Goal: Task Accomplishment & Management: Manage account settings

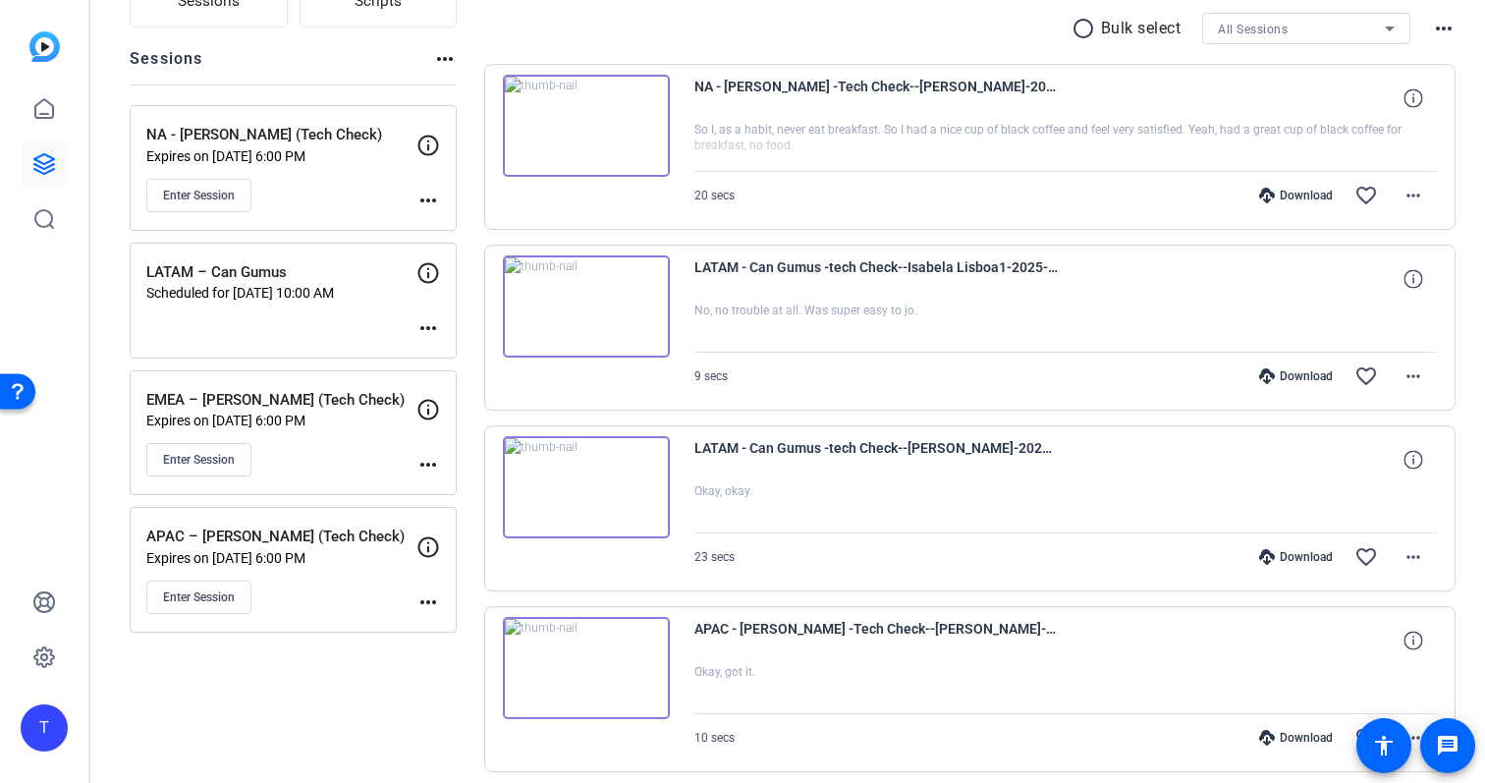
scroll to position [175, 0]
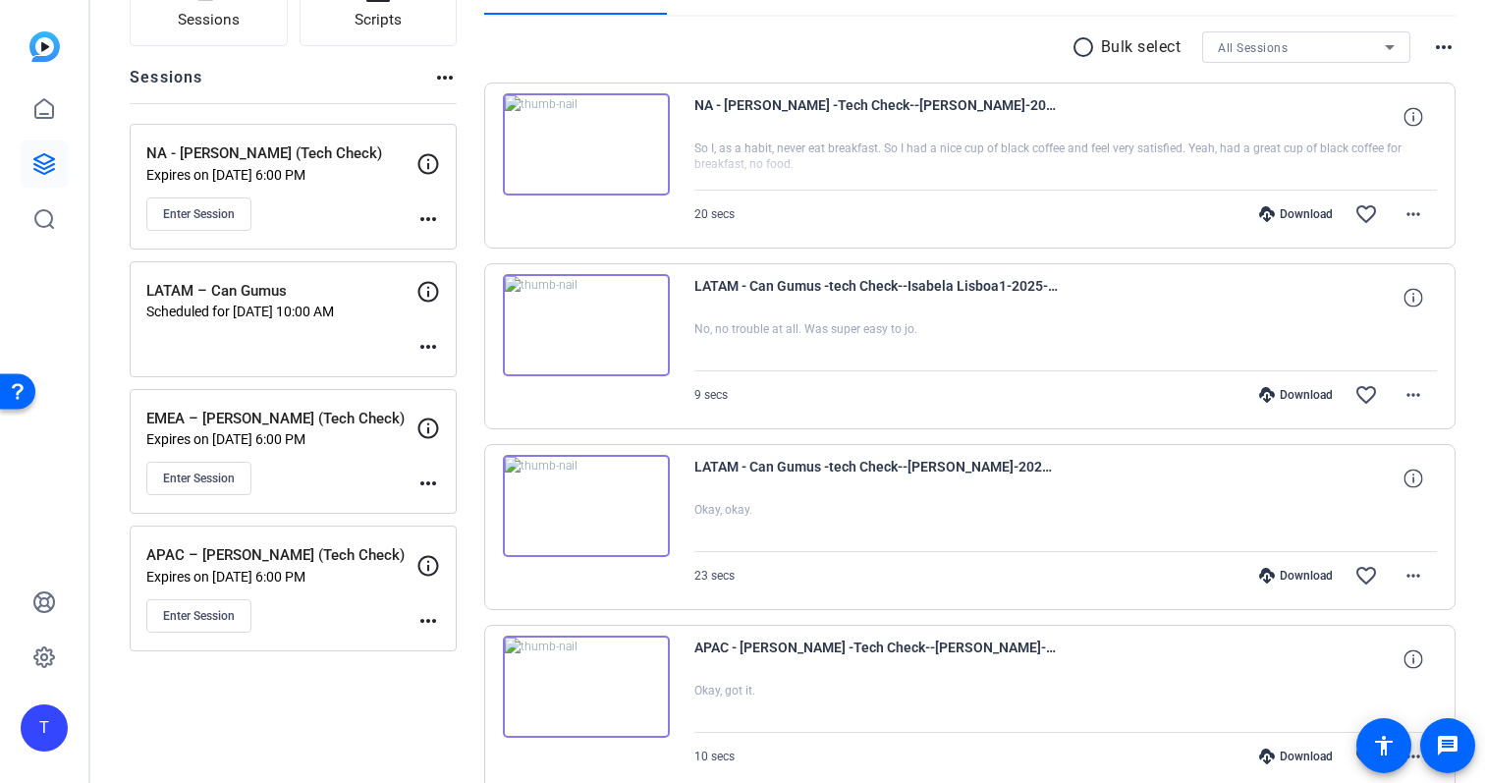
click at [431, 209] on mat-icon "more_horiz" at bounding box center [428, 219] width 24 height 24
click at [489, 256] on span "Edit Session" at bounding box center [476, 248] width 89 height 24
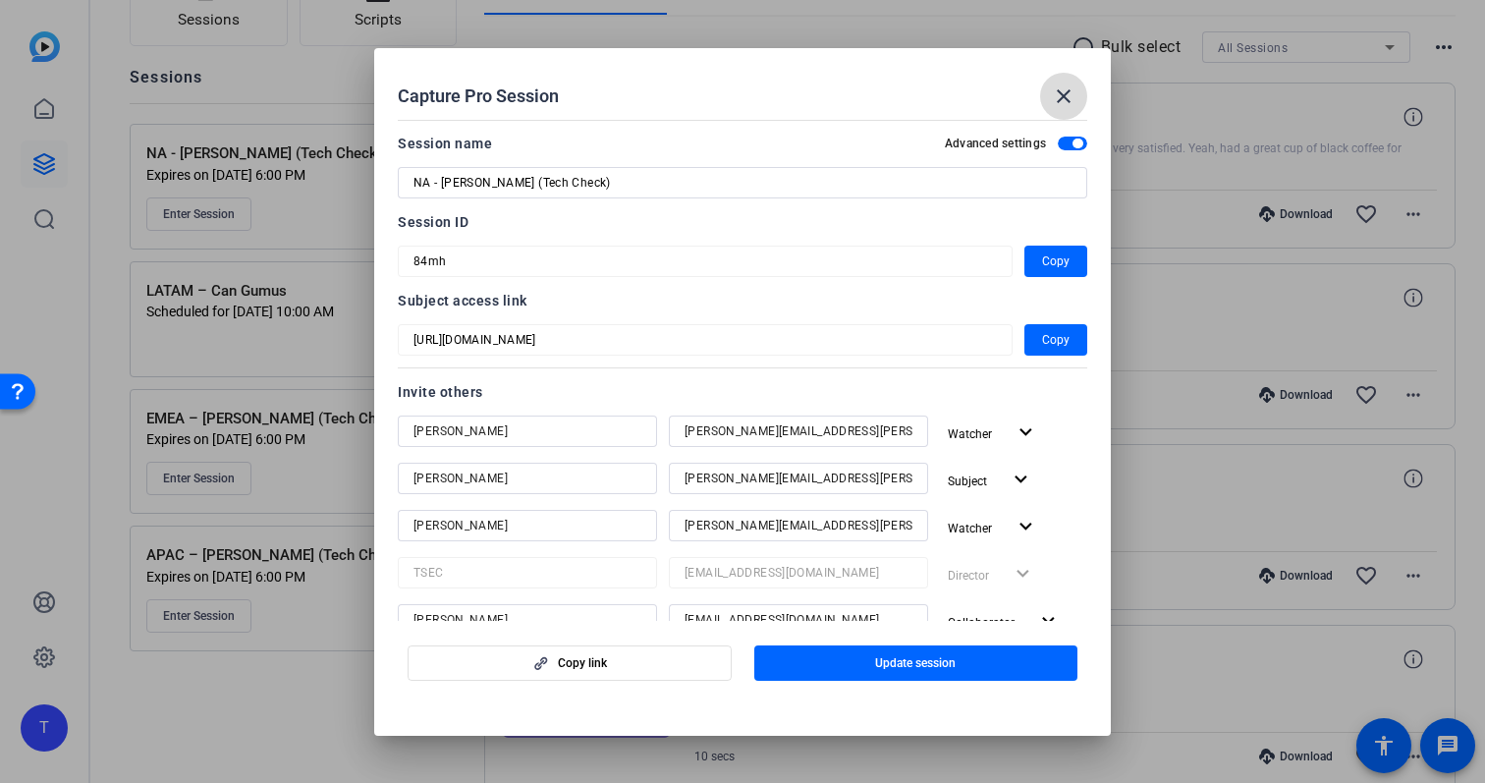
click at [1065, 109] on span at bounding box center [1063, 96] width 47 height 47
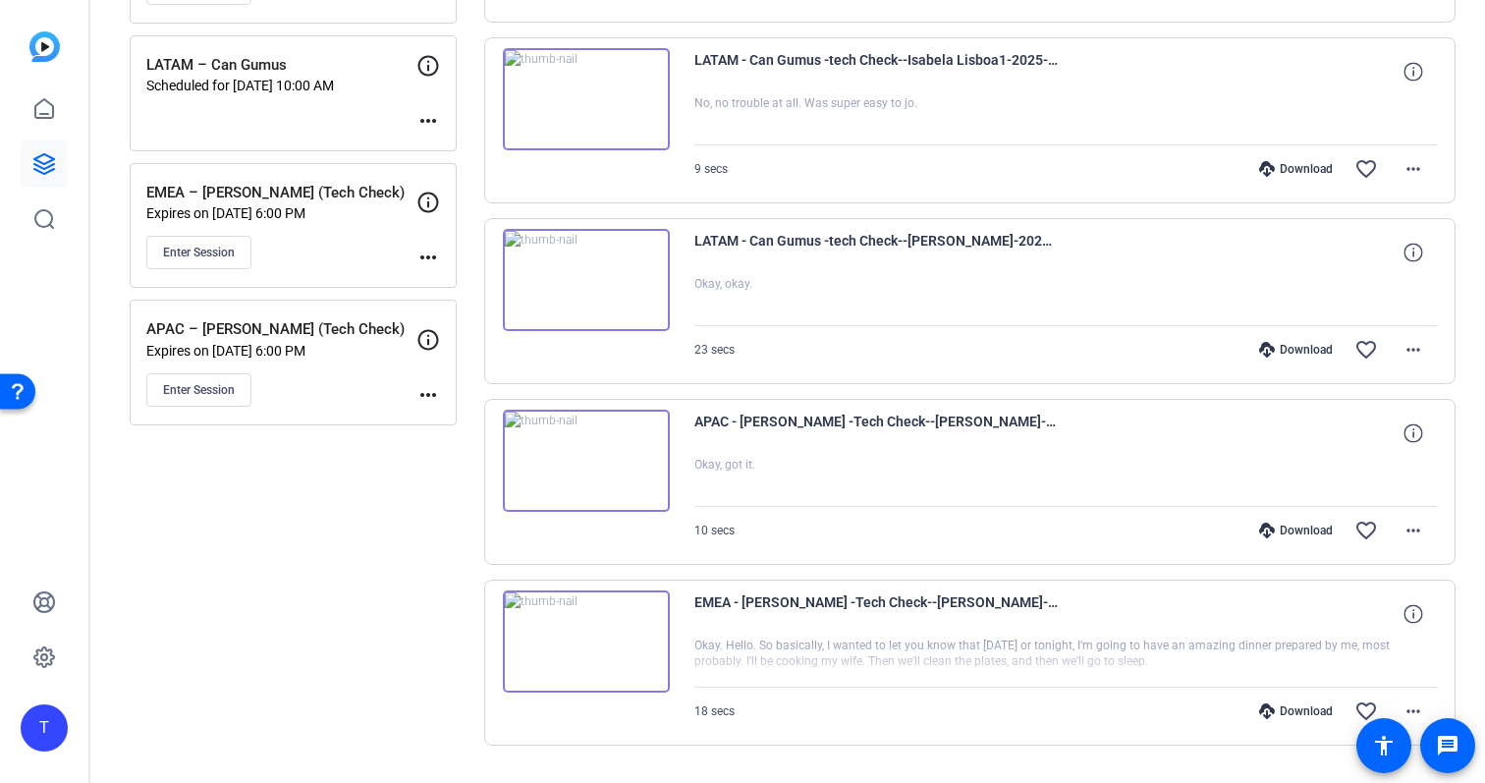
scroll to position [427, 0]
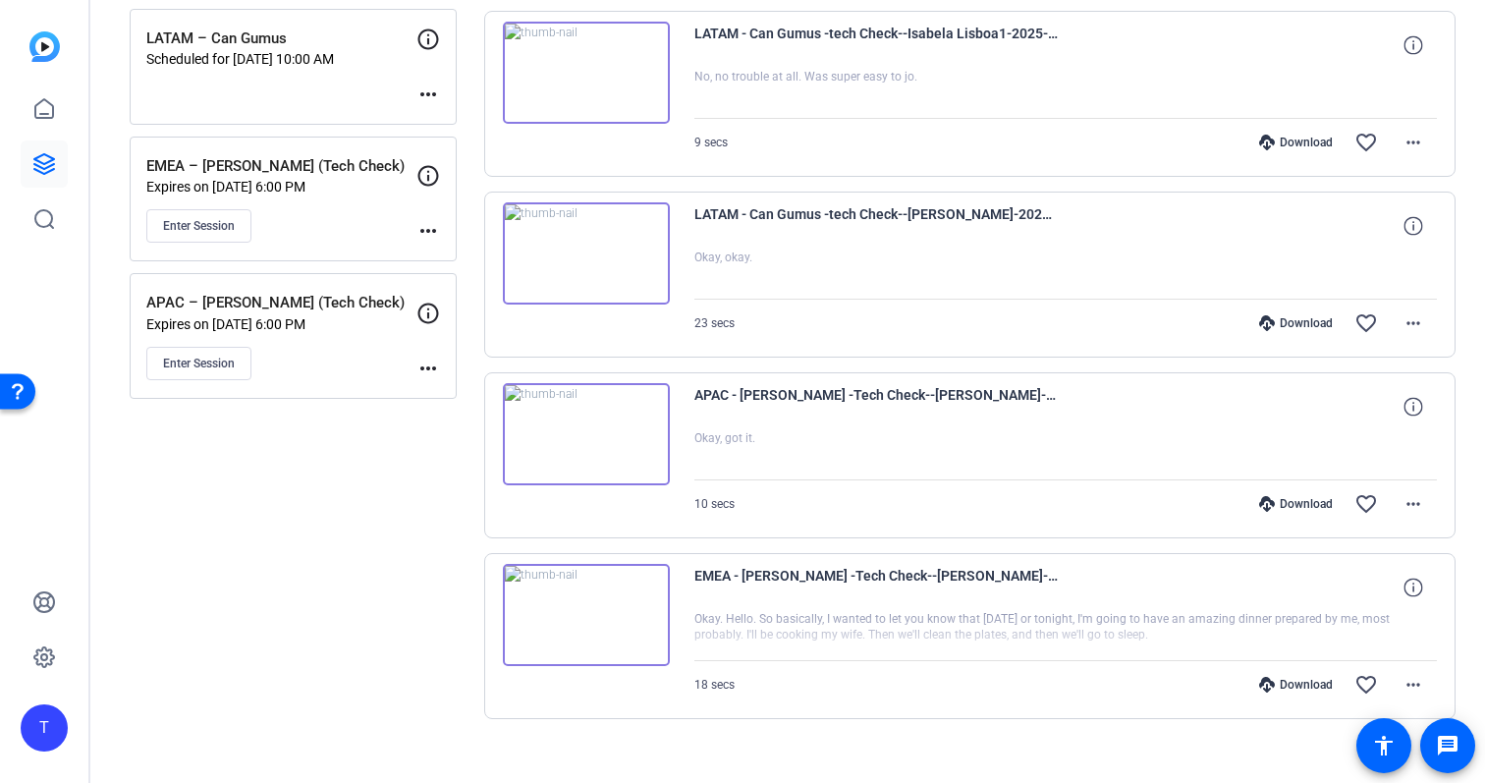
click at [430, 366] on mat-icon "more_horiz" at bounding box center [428, 369] width 24 height 24
click at [458, 397] on span "Edit Session" at bounding box center [476, 397] width 89 height 24
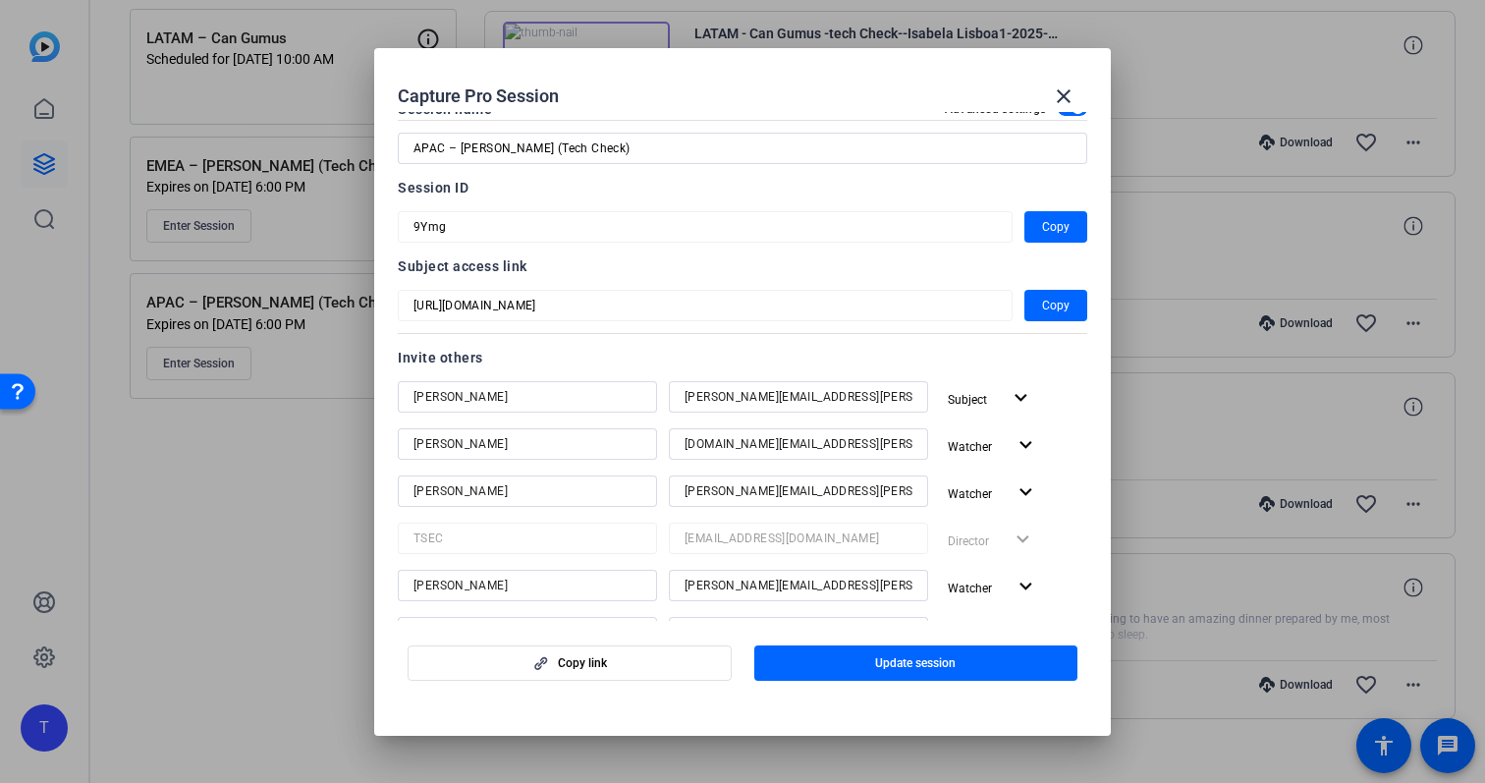
scroll to position [487, 0]
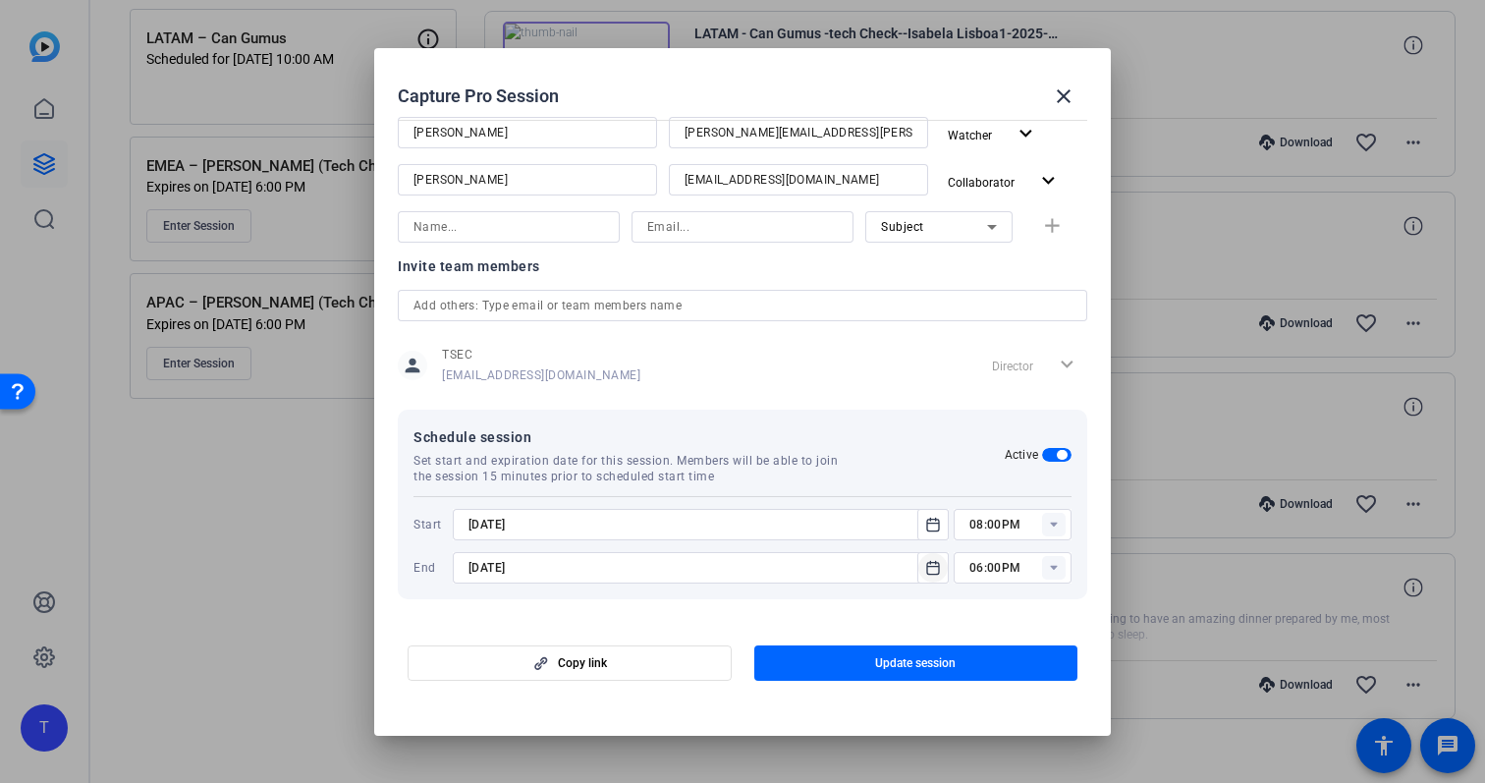
click at [925, 554] on span "Open calendar" at bounding box center [932, 567] width 47 height 47
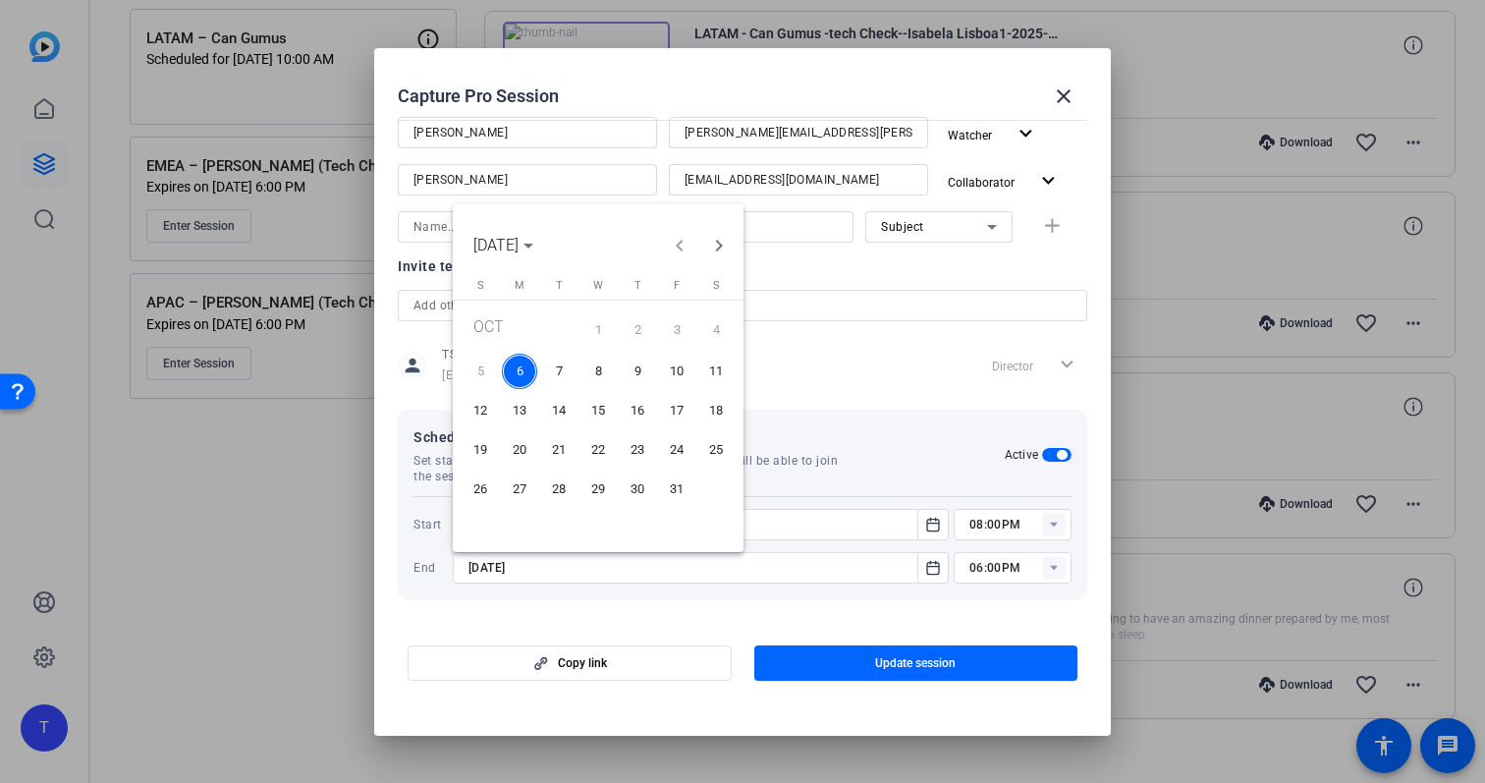
click at [522, 416] on span "13" at bounding box center [519, 410] width 35 height 35
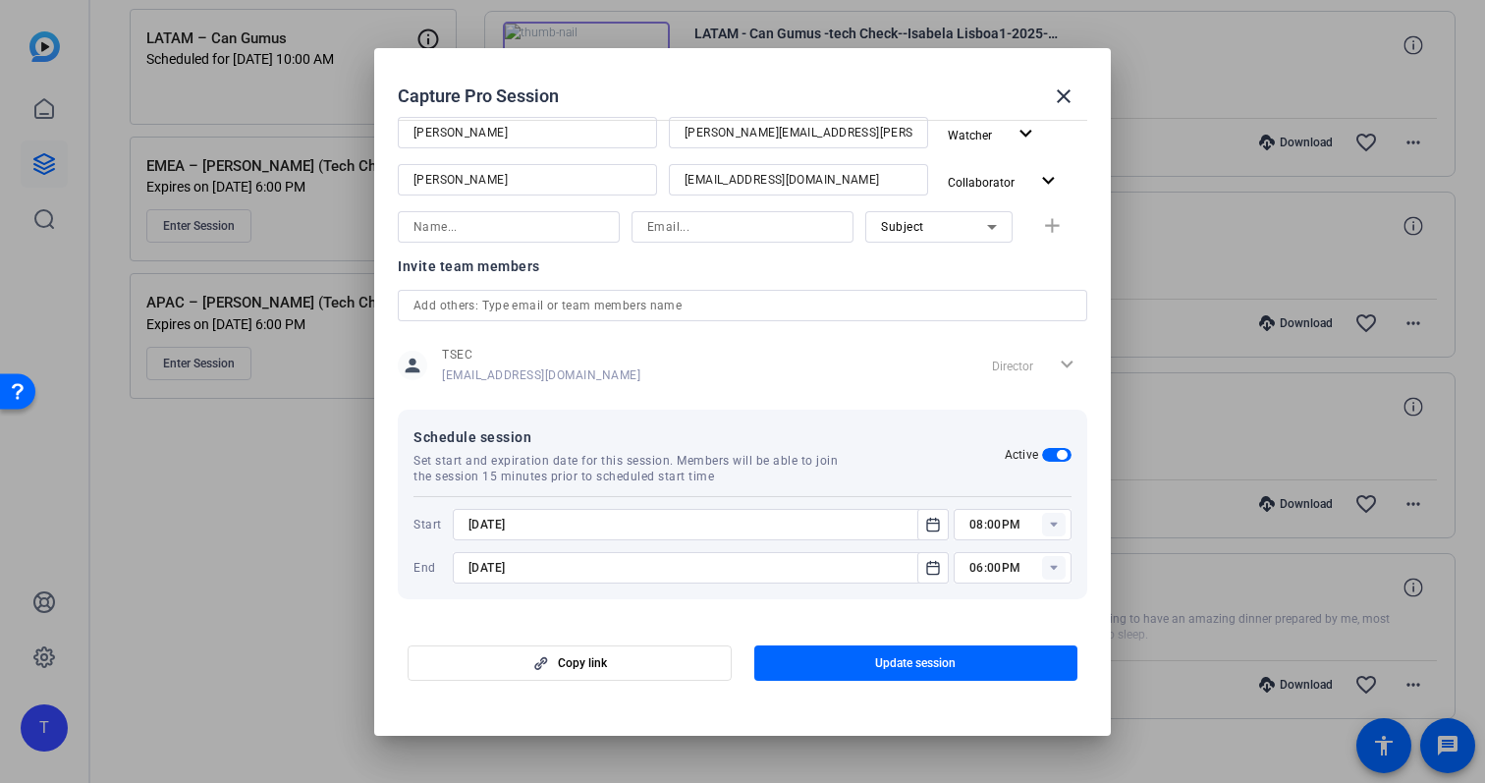
type input "[DATE]"
click at [931, 524] on icon "Open calendar" at bounding box center [933, 525] width 16 height 24
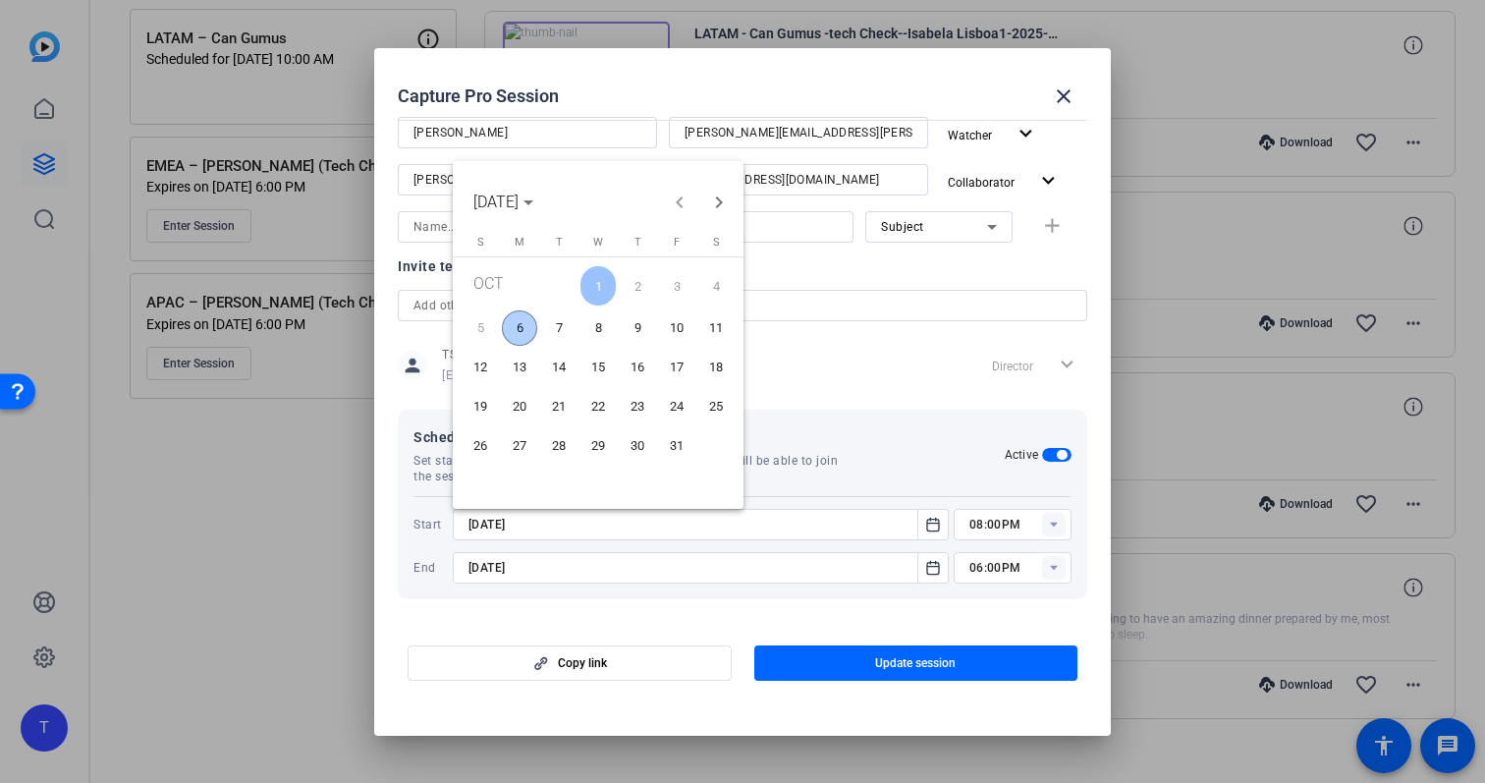
click at [609, 330] on span "8" at bounding box center [597, 327] width 35 height 35
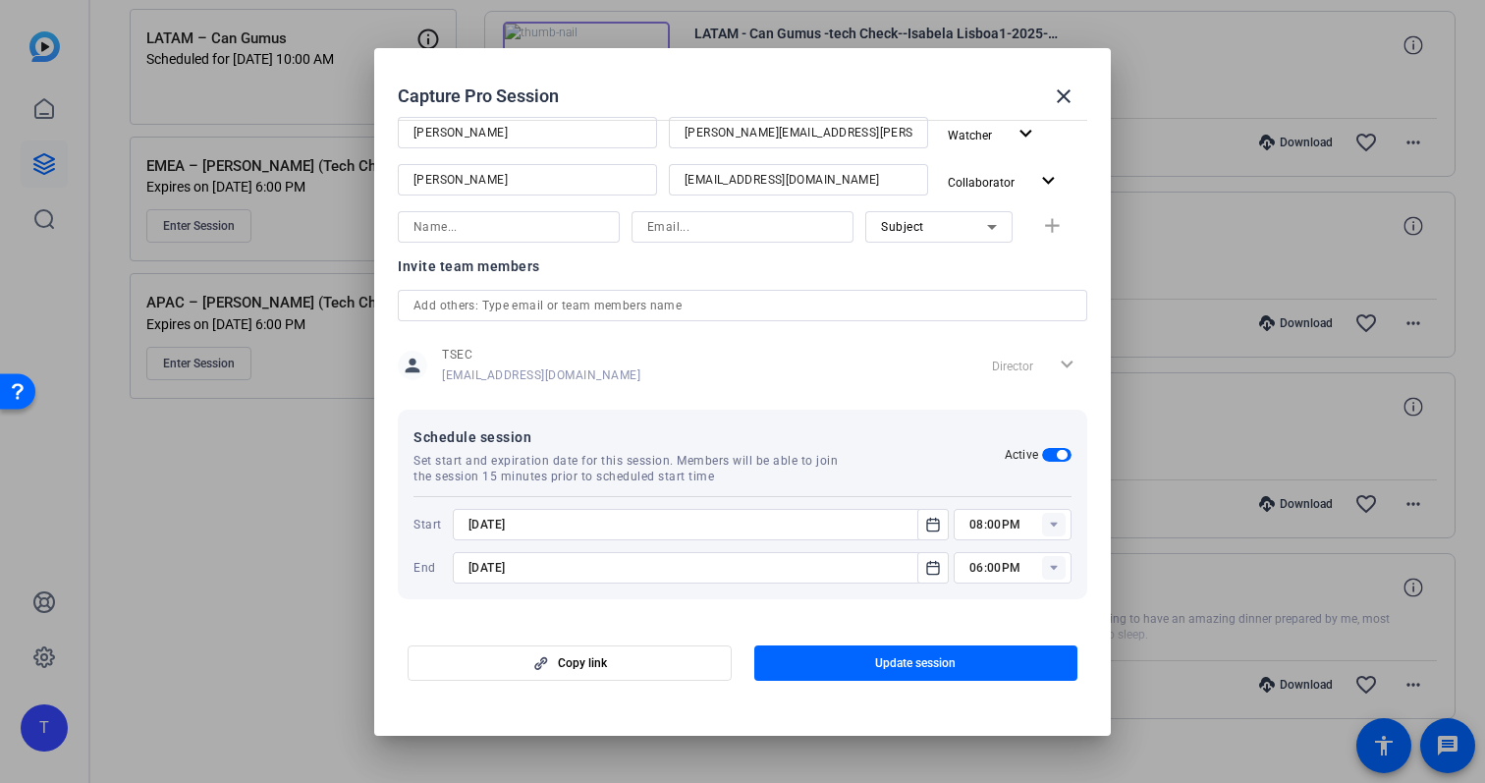
type input "[DATE]"
click at [1059, 526] on rect at bounding box center [1054, 525] width 24 height 24
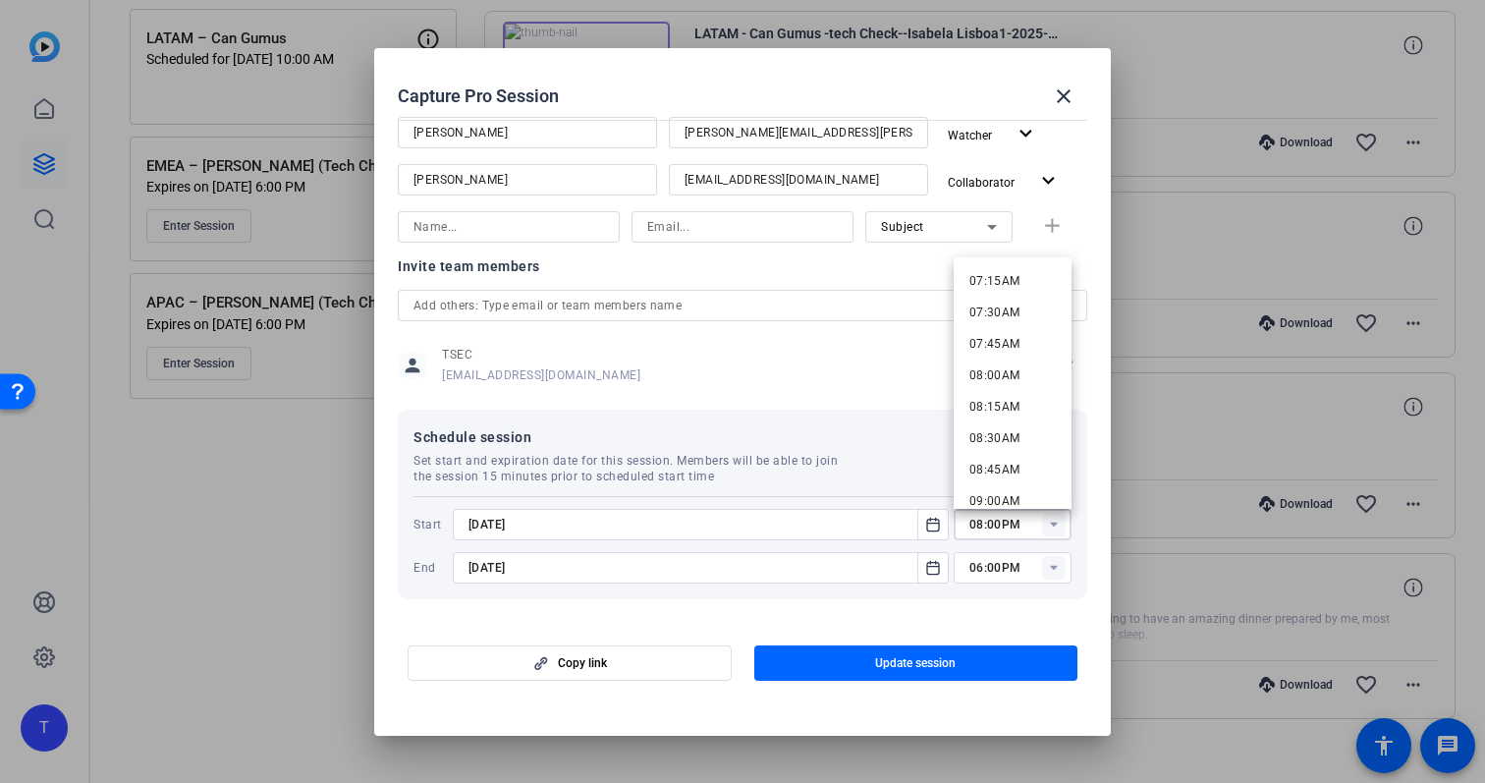
scroll to position [923, 0]
click at [1013, 362] on span "08:00AM" at bounding box center [994, 364] width 51 height 14
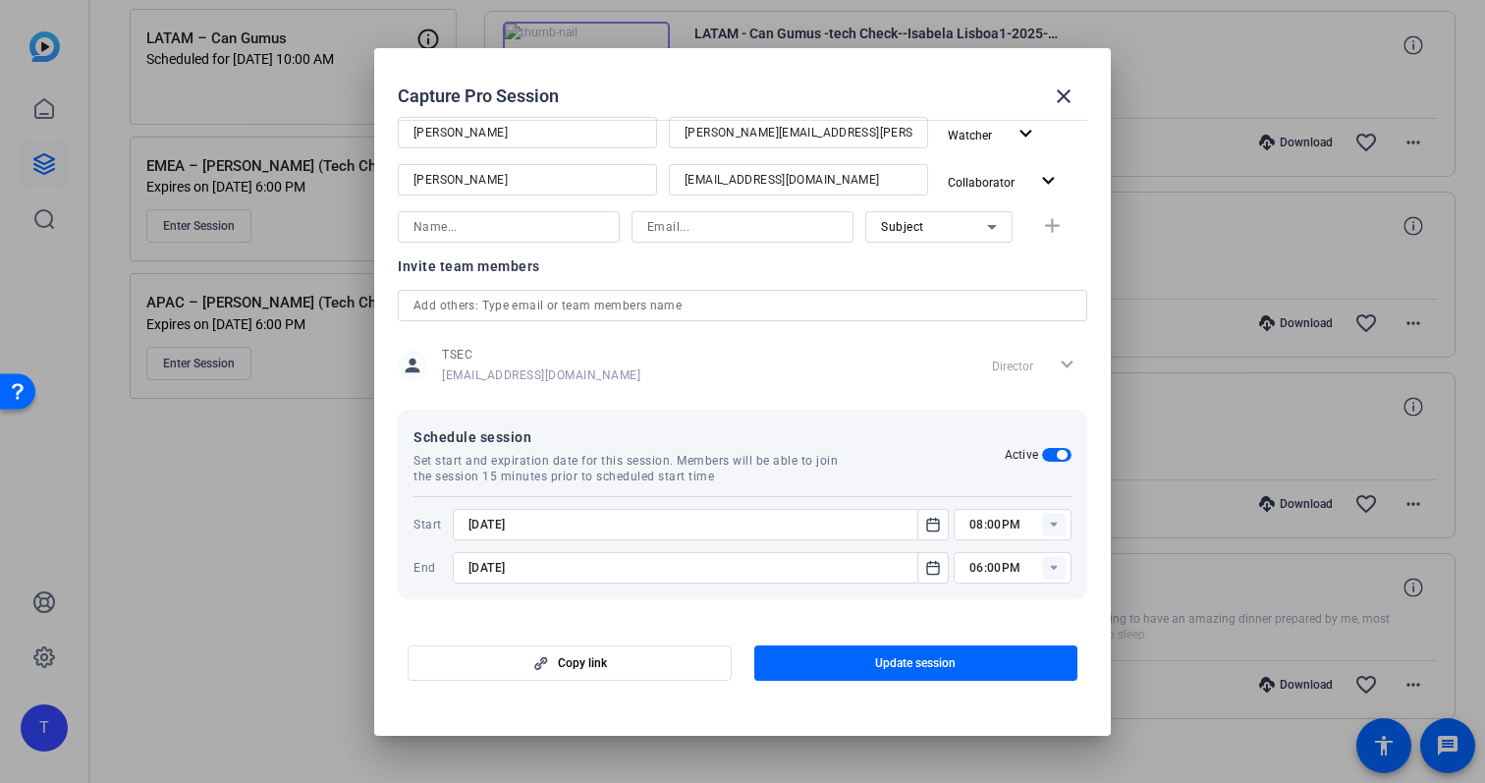
type input "08:00AM"
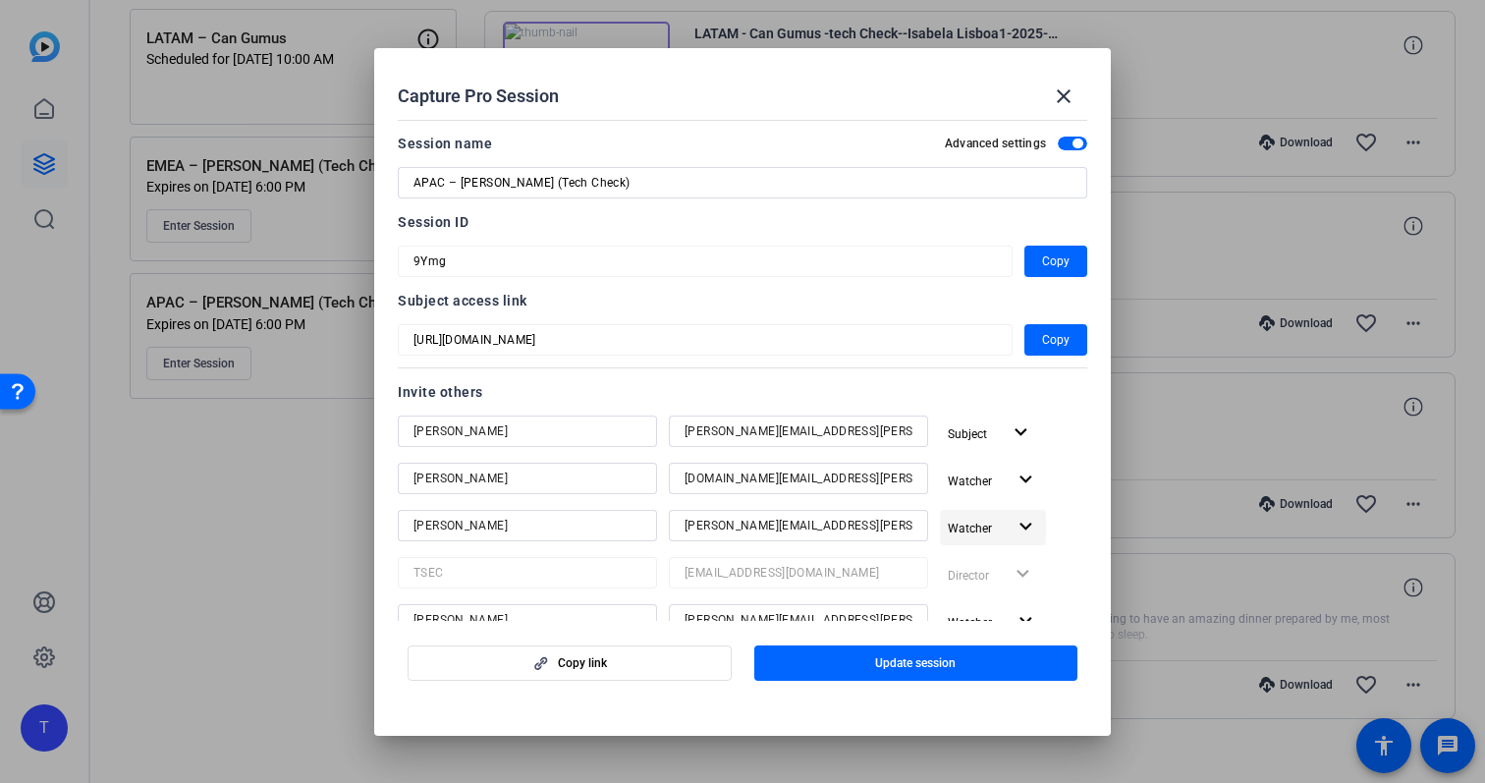
scroll to position [487, 0]
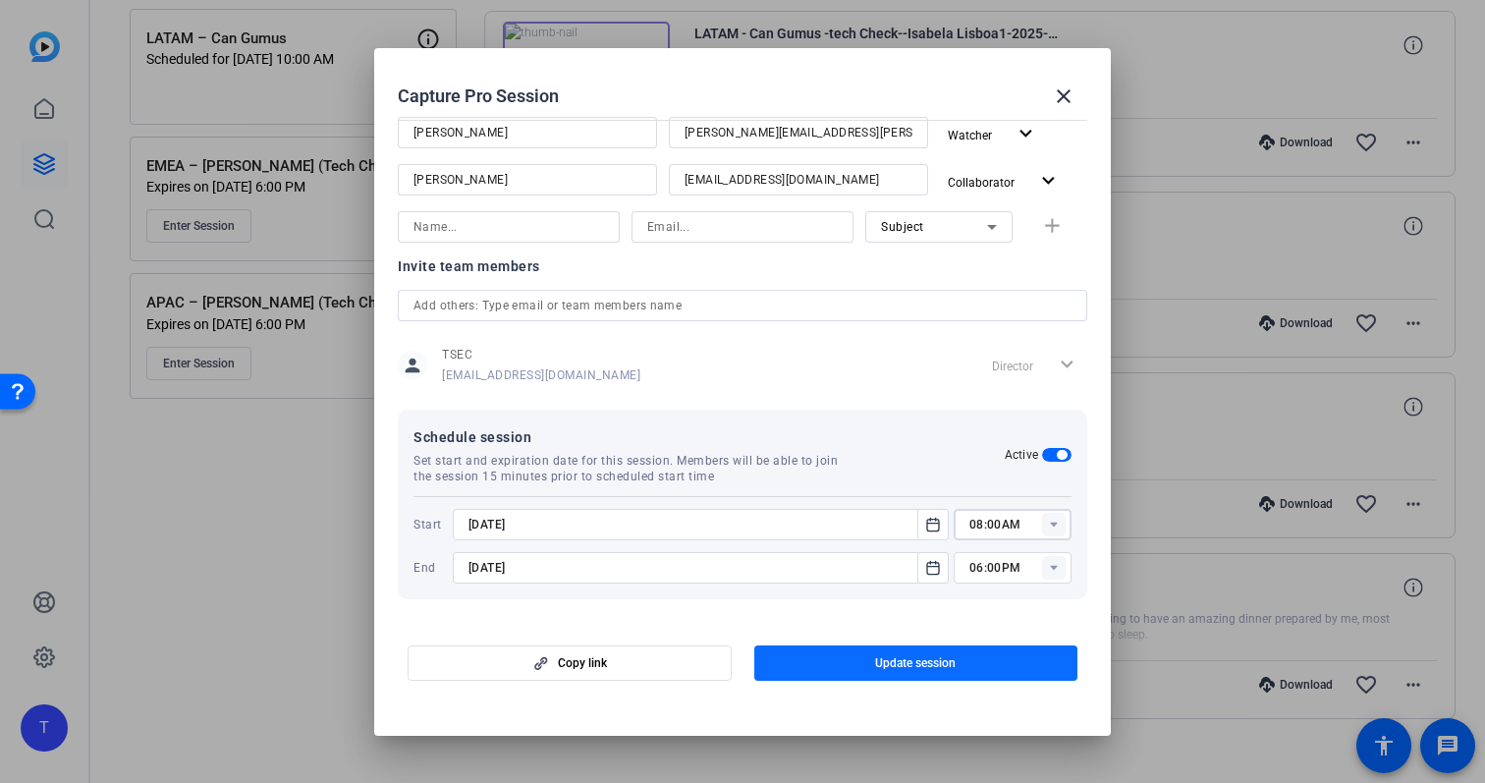
click at [979, 660] on span "button" at bounding box center [916, 662] width 324 height 47
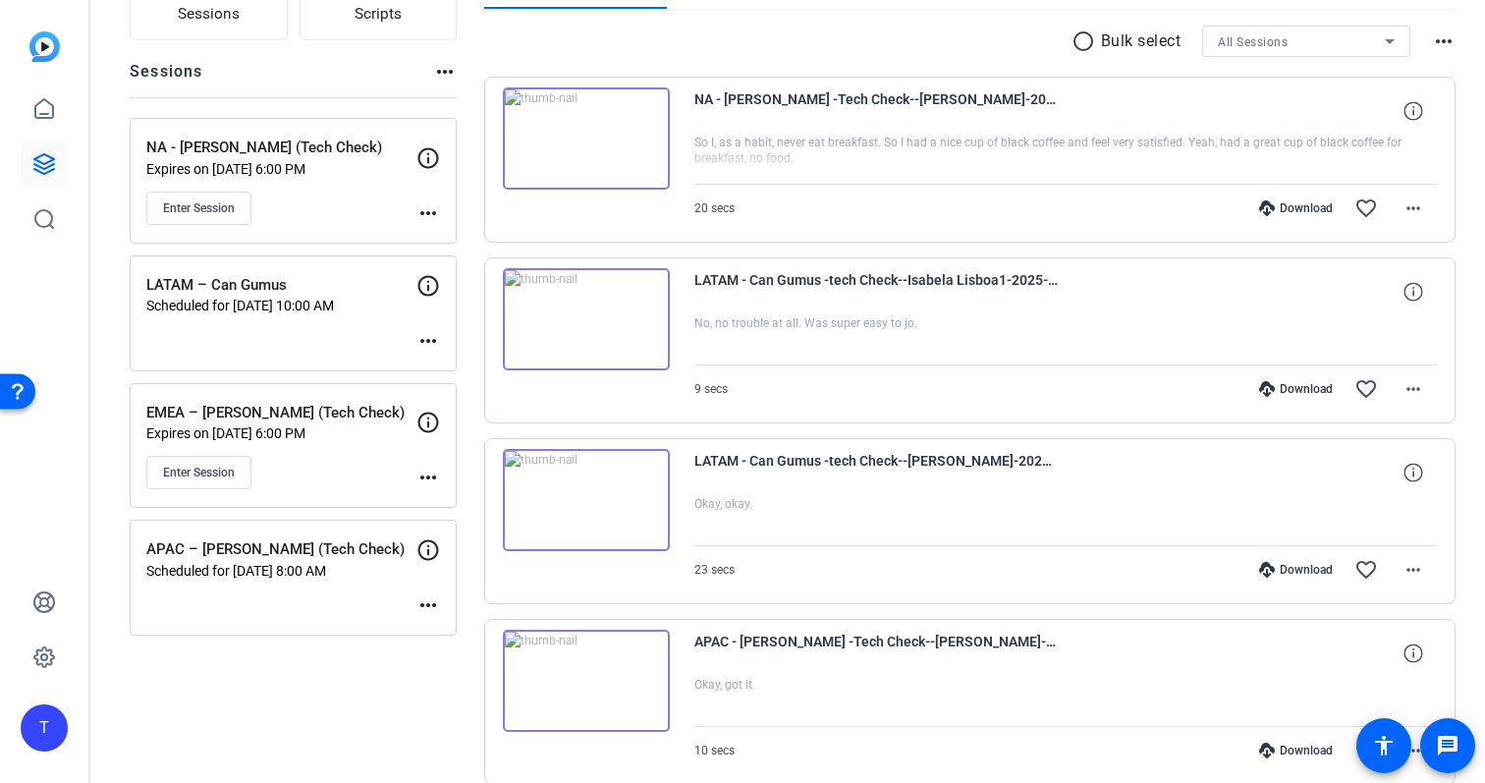
scroll to position [194, 0]
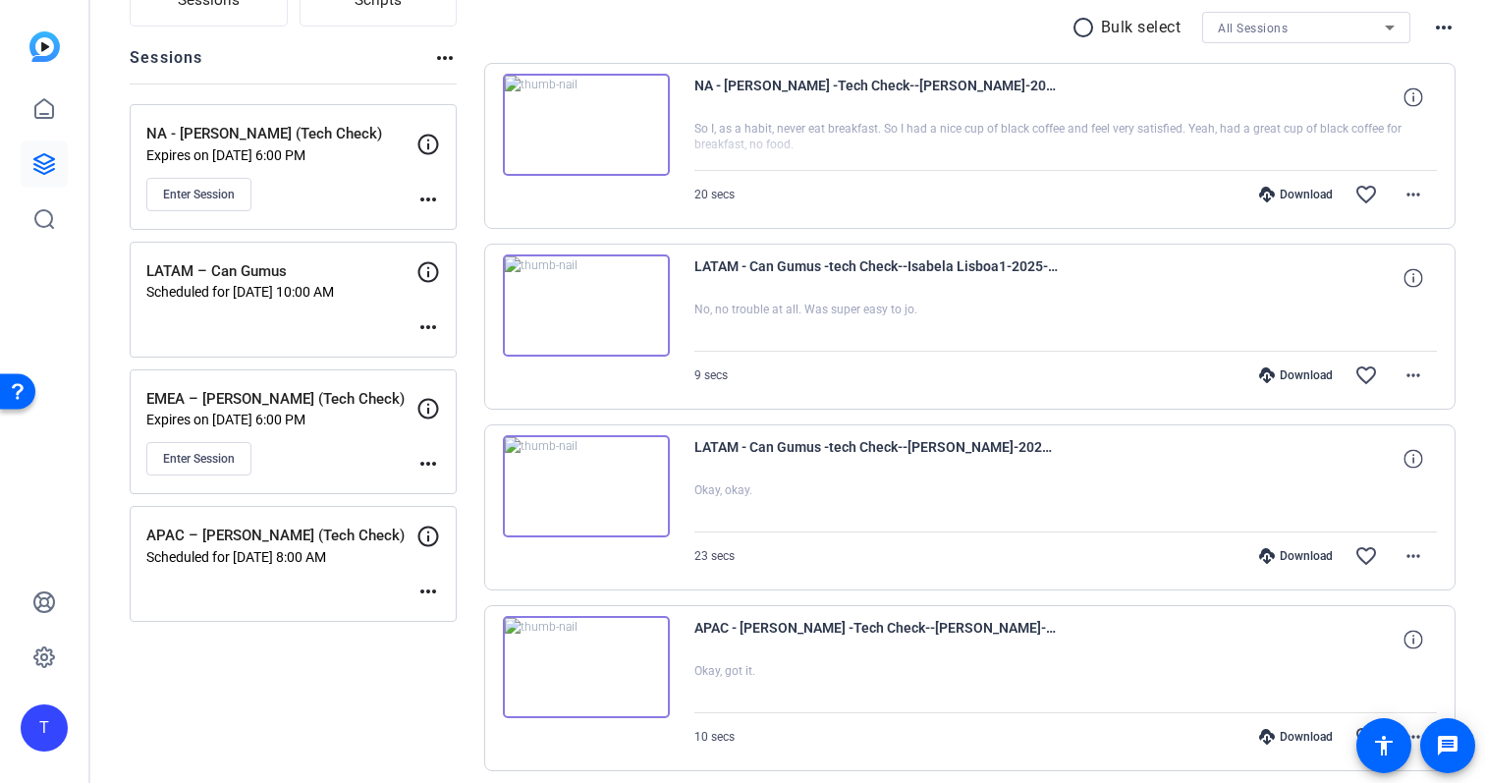
click at [429, 200] on mat-icon "more_horiz" at bounding box center [428, 200] width 24 height 24
click at [477, 224] on span "Edit Session" at bounding box center [476, 228] width 89 height 24
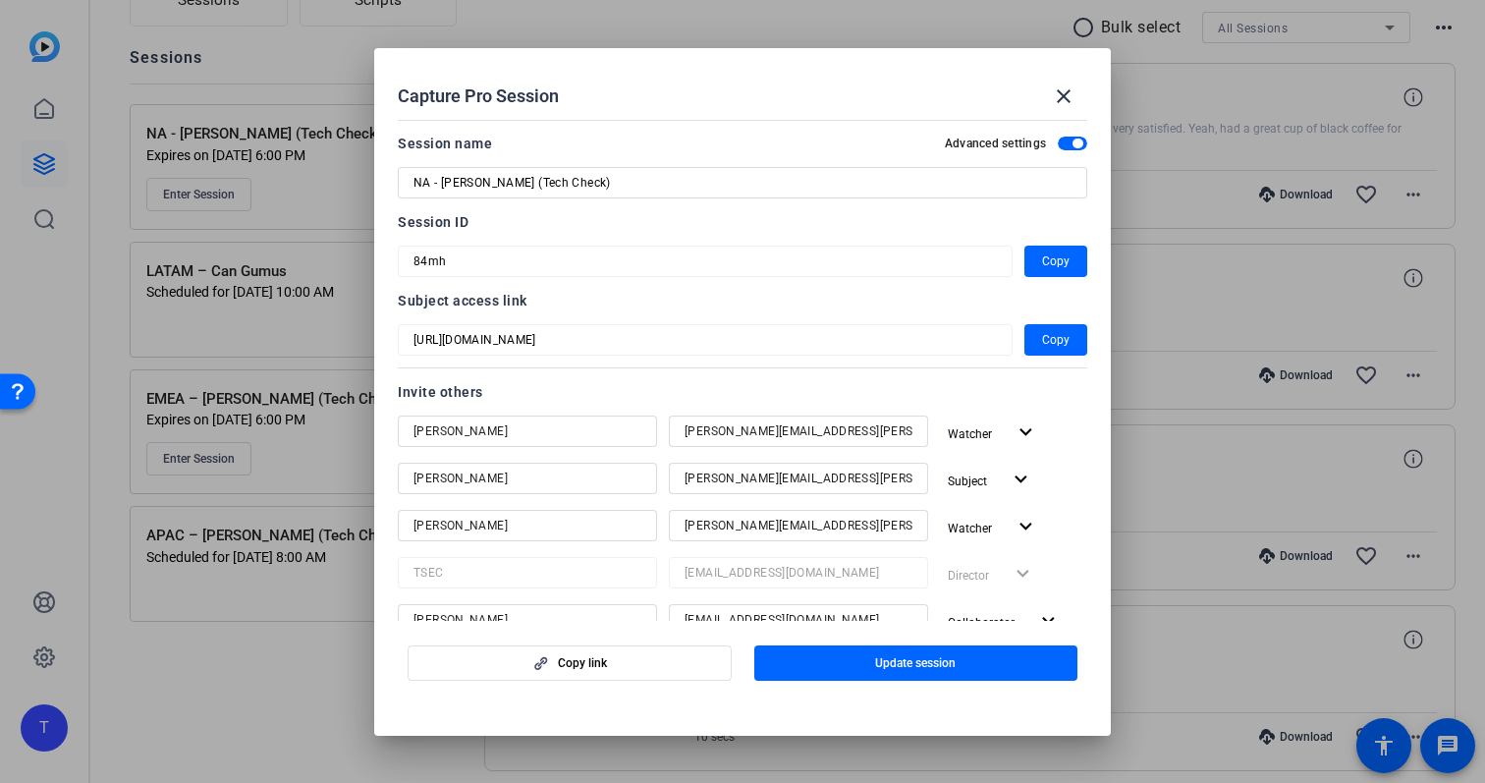
scroll to position [440, 0]
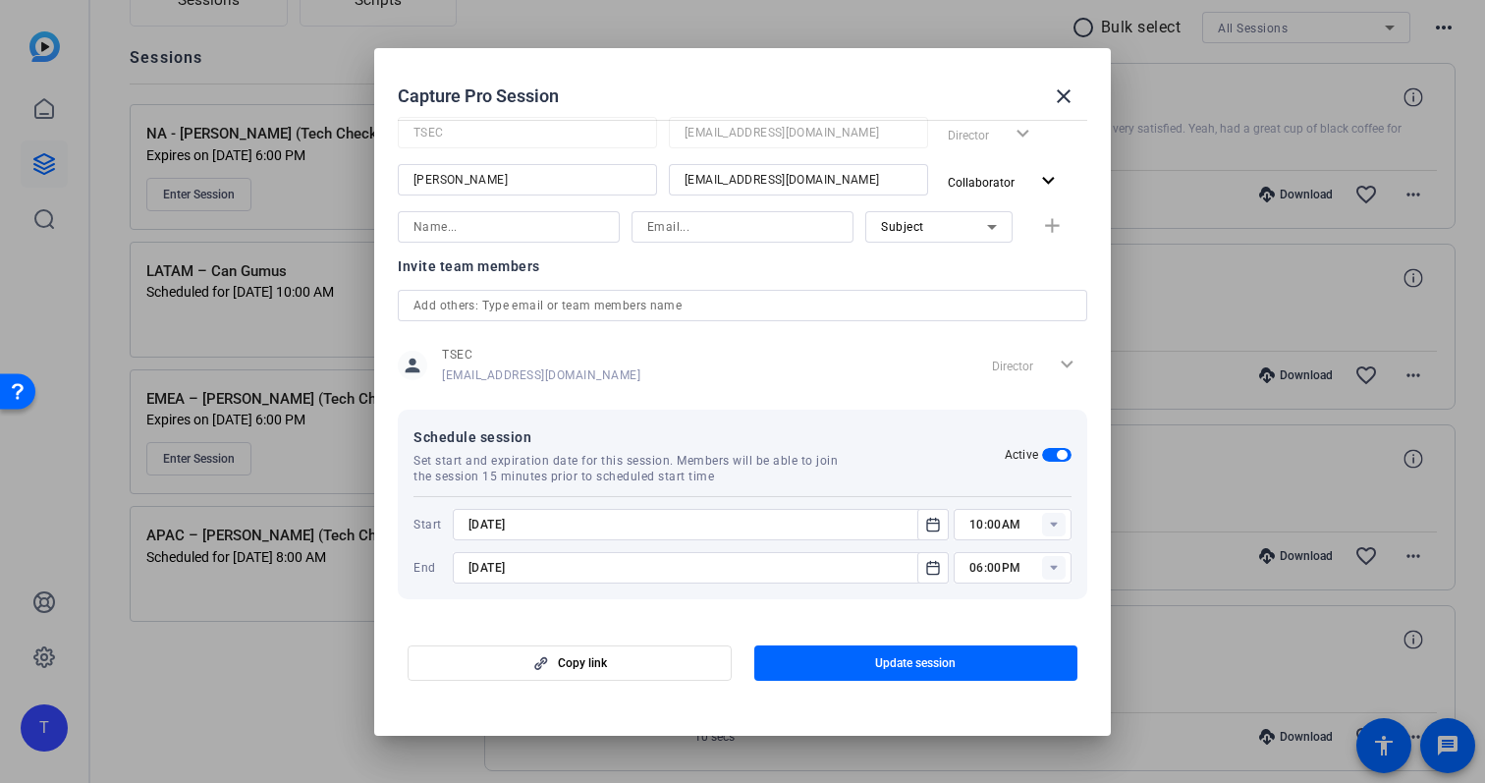
click at [1056, 523] on rect at bounding box center [1054, 525] width 24 height 24
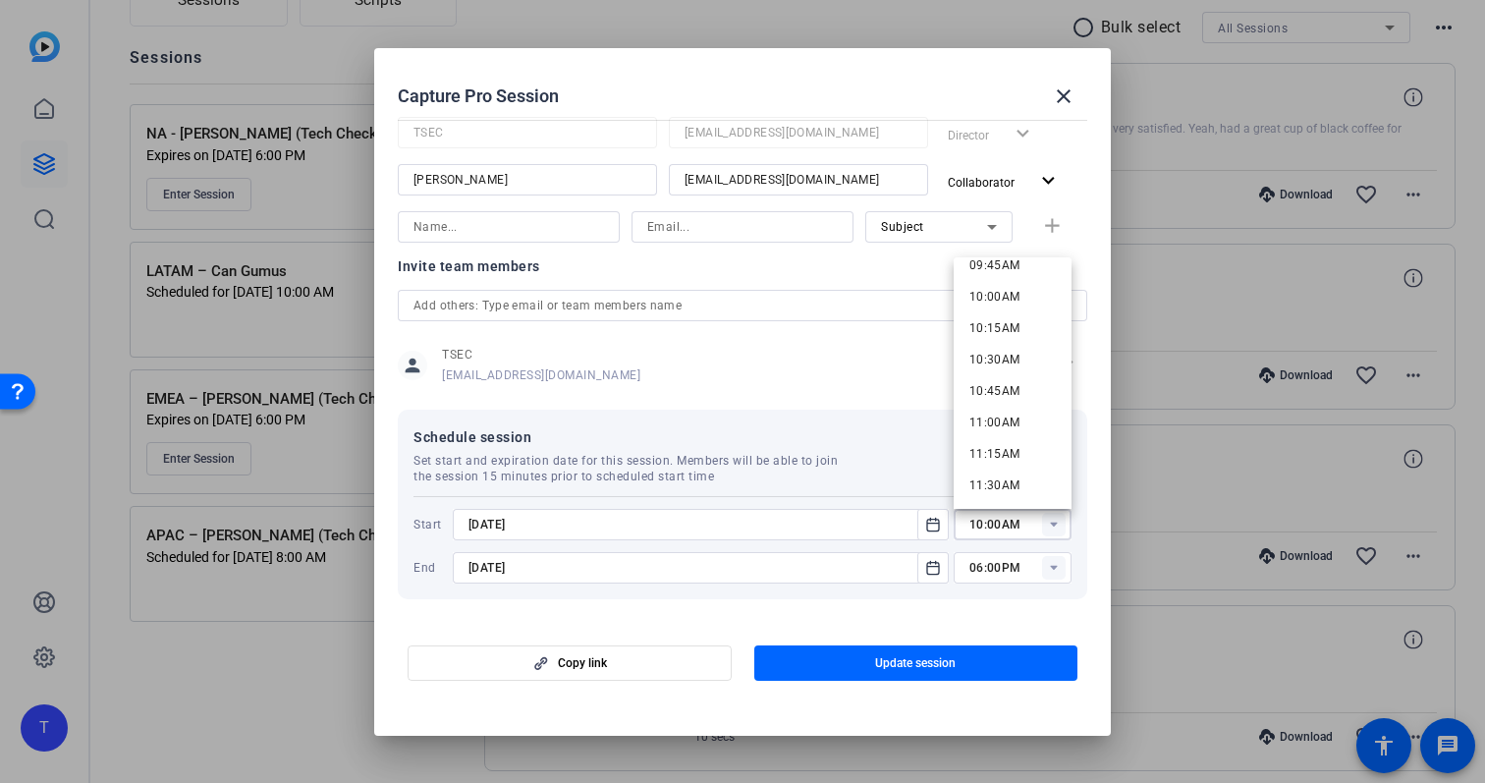
scroll to position [1243, 0]
click at [1015, 356] on span "10:30AM" at bounding box center [994, 358] width 51 height 14
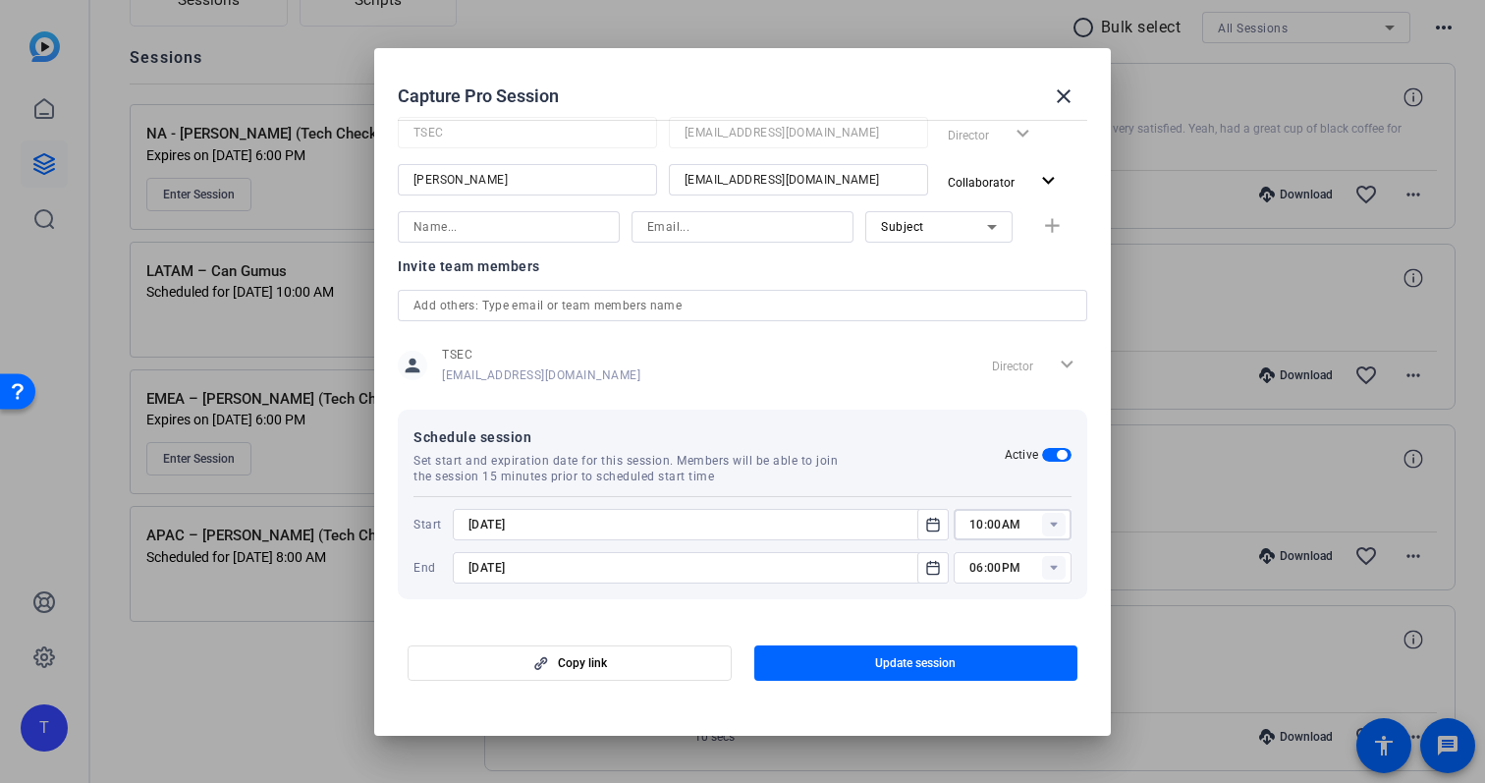
type input "10:30AM"
click at [932, 524] on icon "Open calendar" at bounding box center [933, 525] width 16 height 24
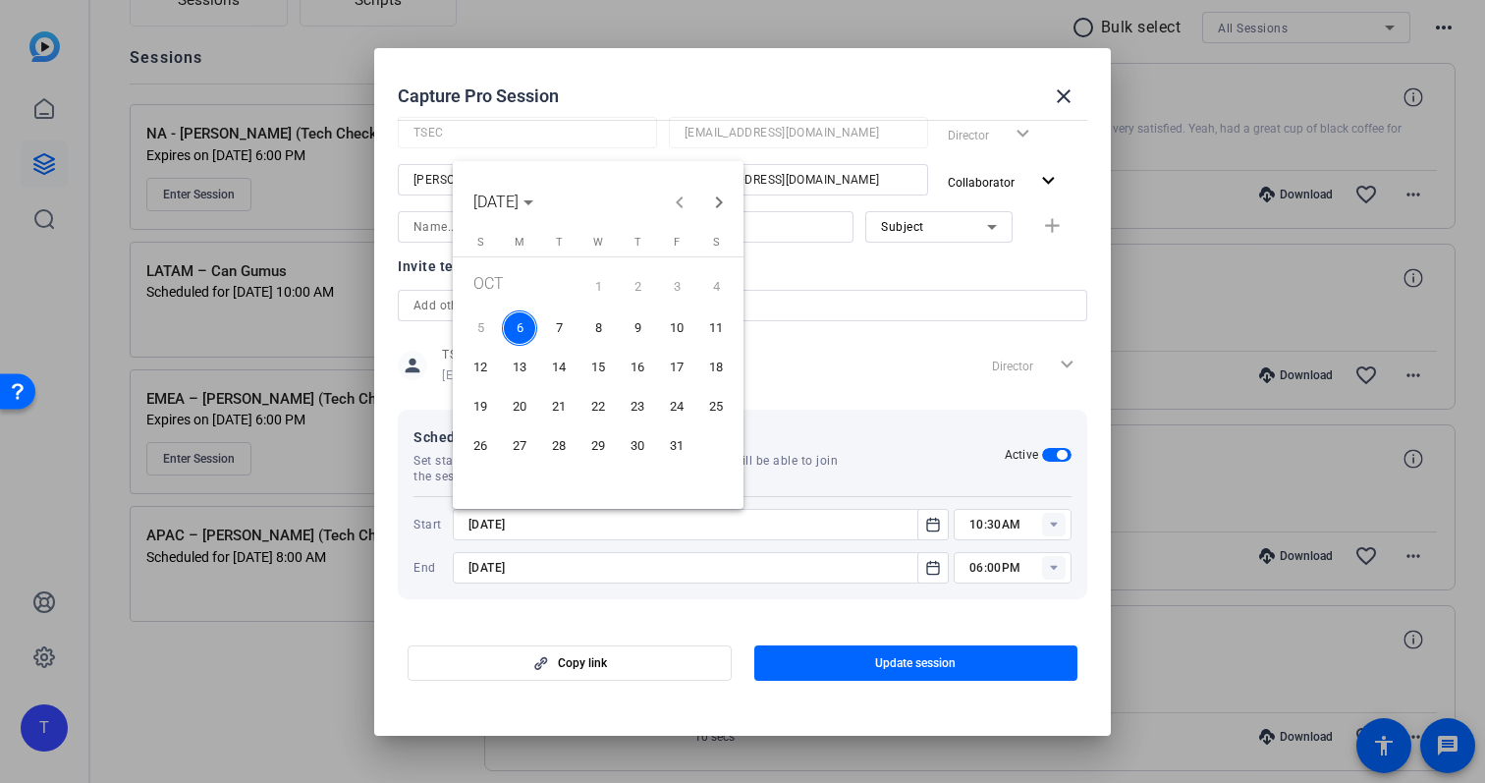
click at [596, 324] on span "8" at bounding box center [597, 327] width 35 height 35
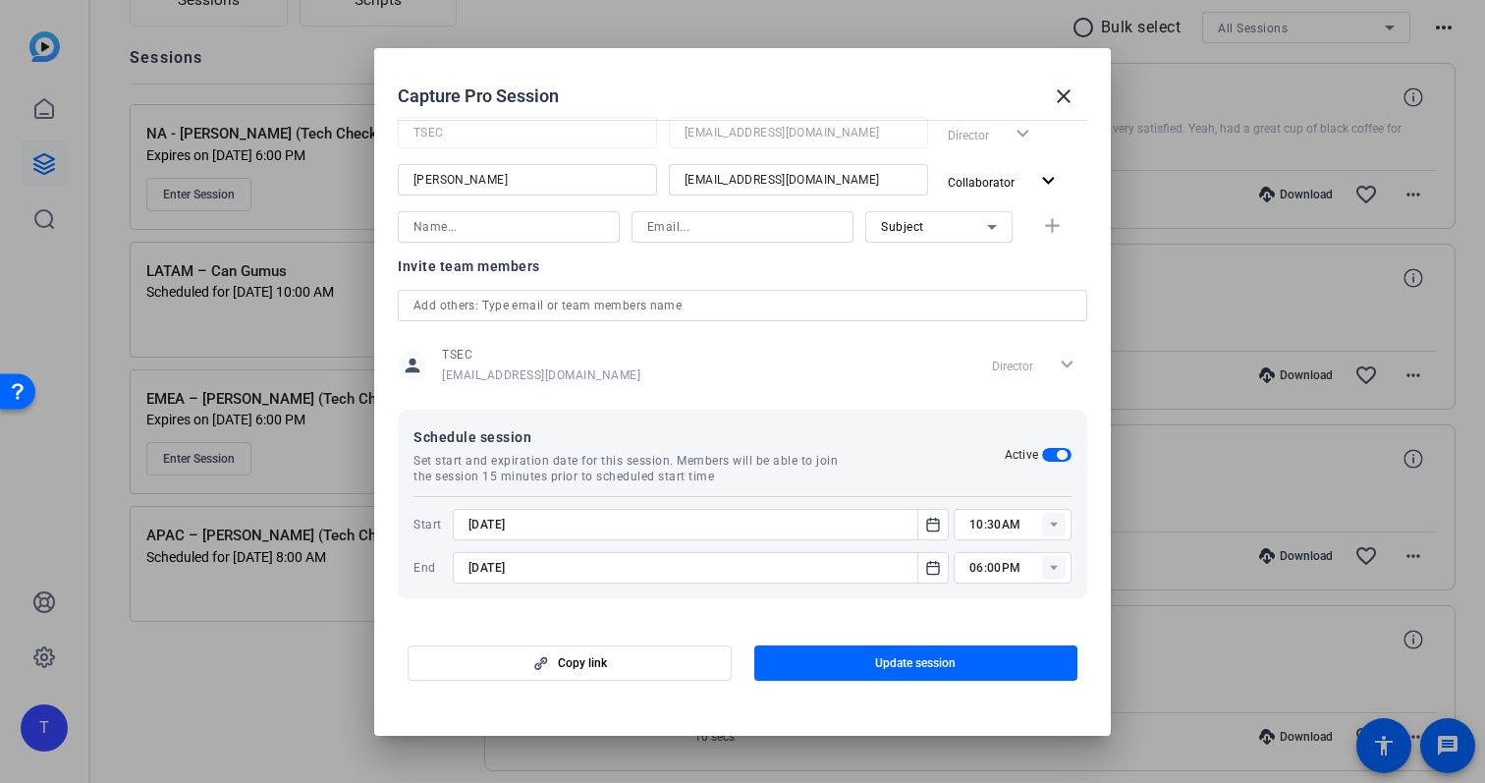
type input "[DATE]"
click at [936, 556] on icon "Open calendar" at bounding box center [933, 568] width 16 height 24
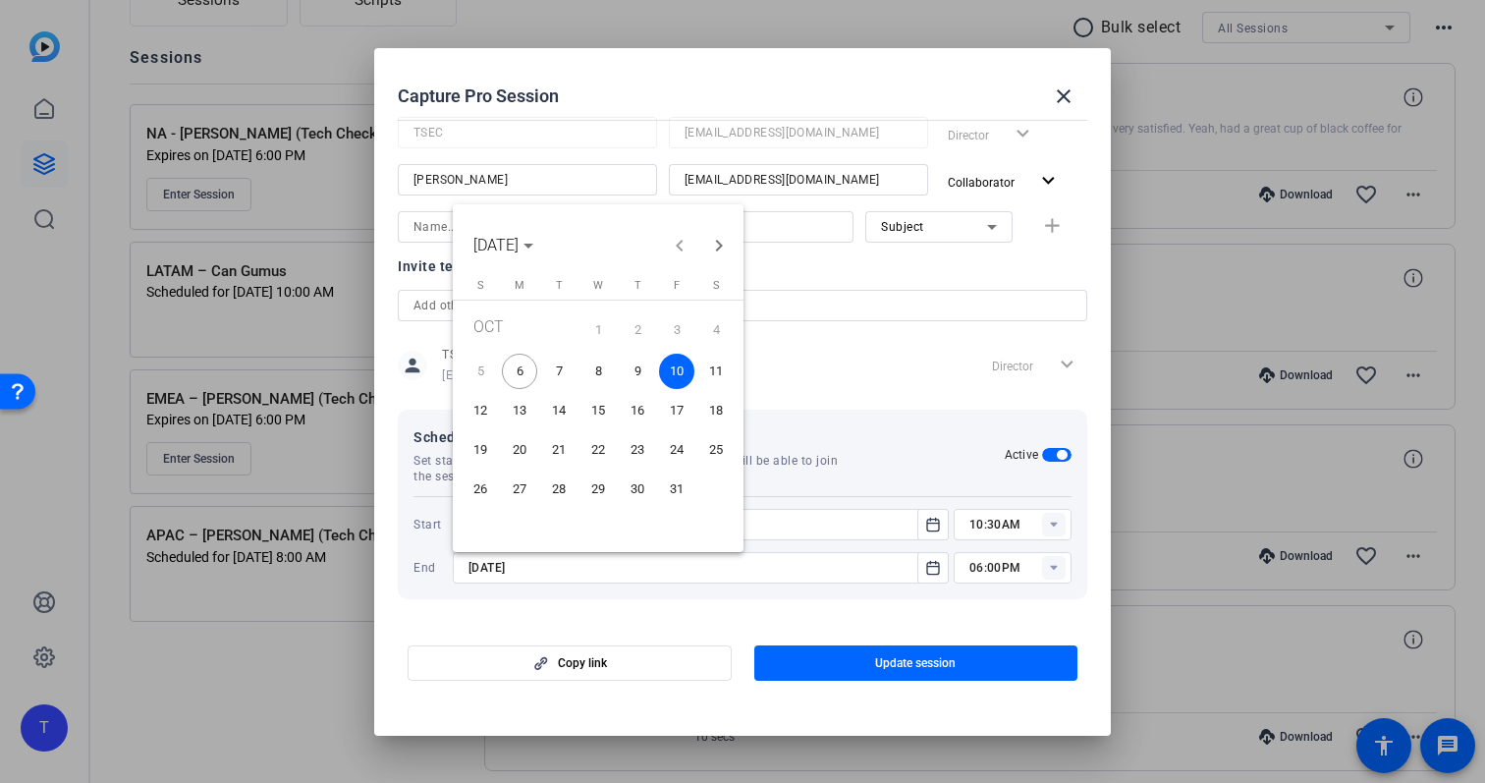
click at [521, 410] on span "13" at bounding box center [519, 410] width 35 height 35
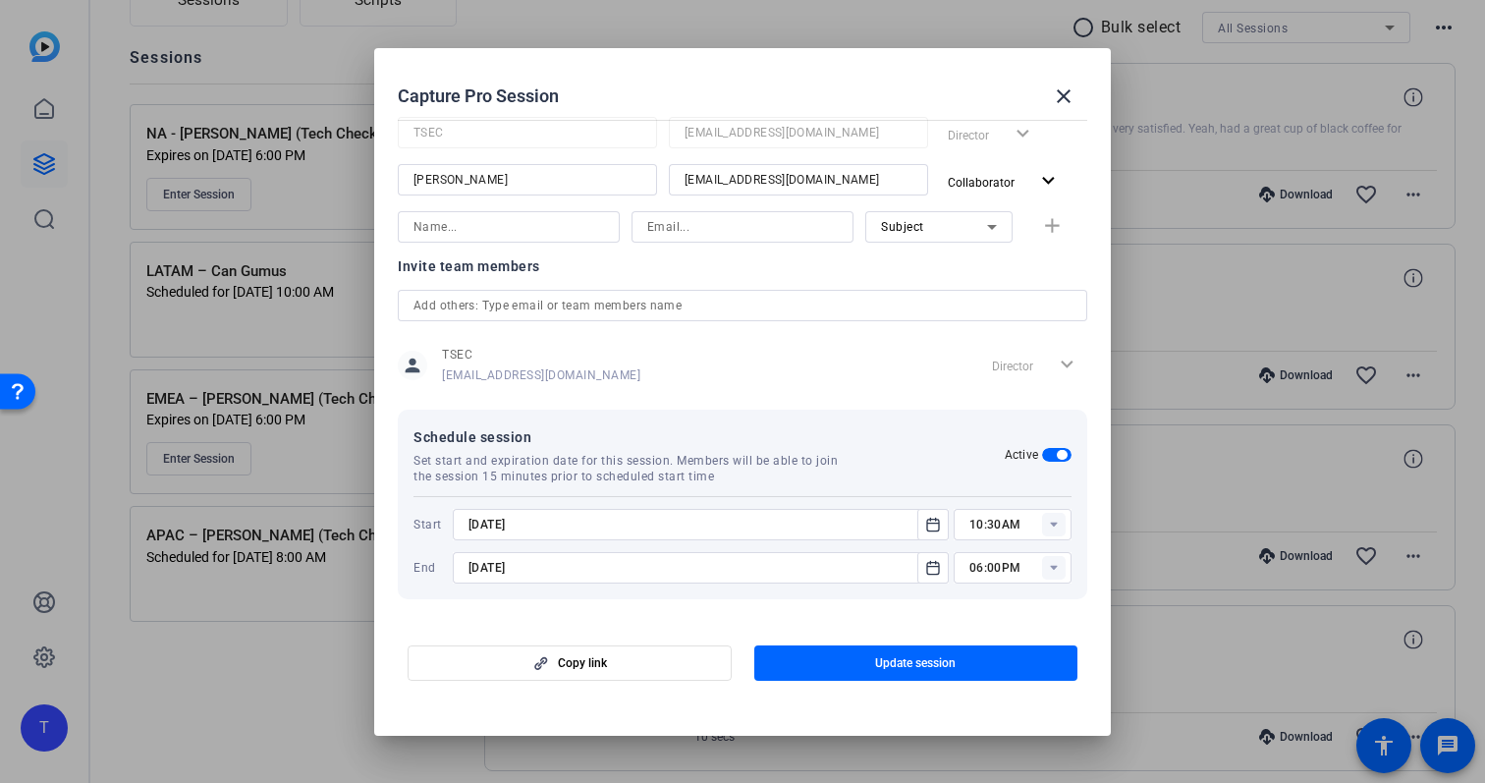
type input "[DATE]"
click at [919, 454] on div "Schedule session Set start and expiration date for this session. Members will b…" at bounding box center [708, 454] width 591 height 59
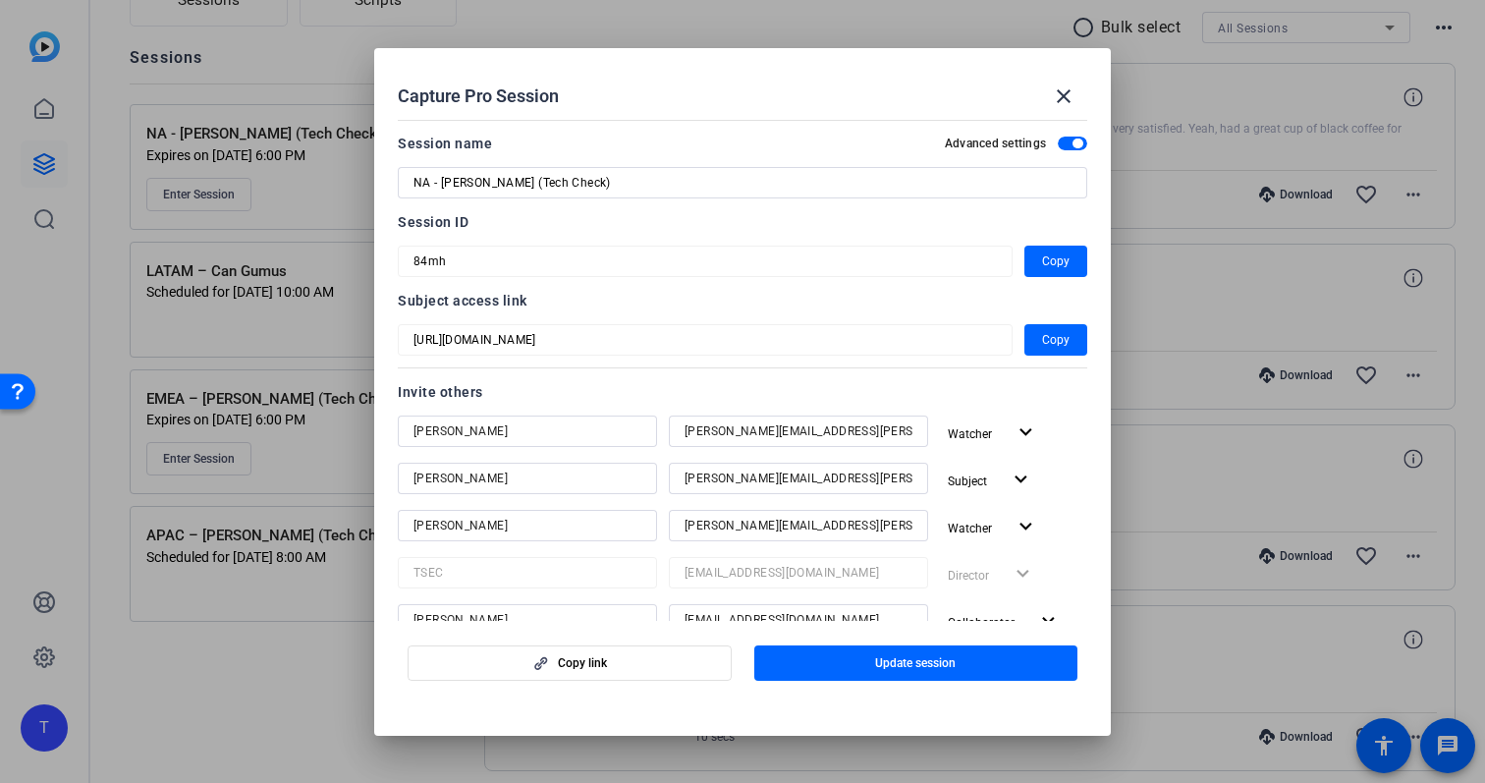
scroll to position [440, 0]
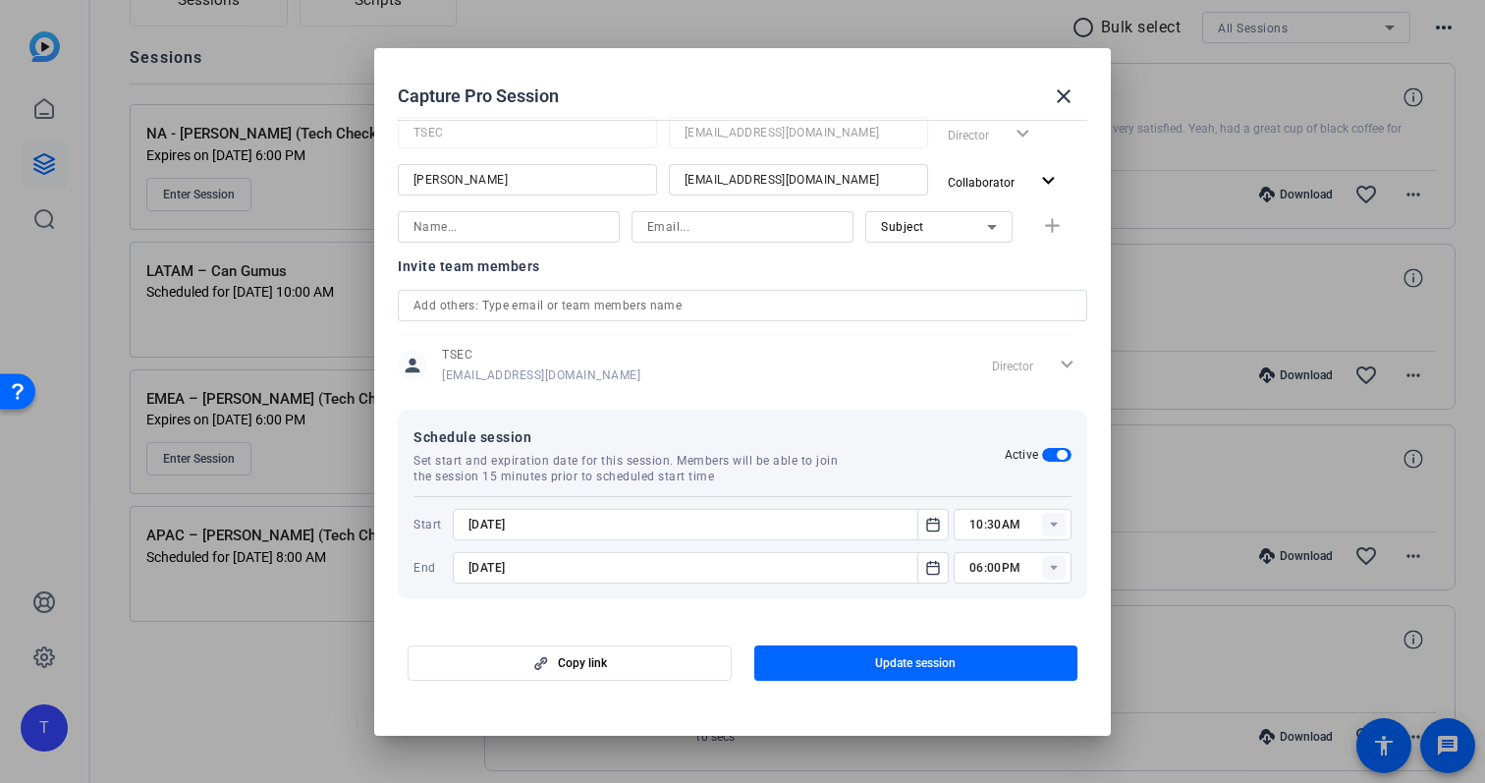
click at [1046, 528] on rect at bounding box center [1054, 525] width 24 height 24
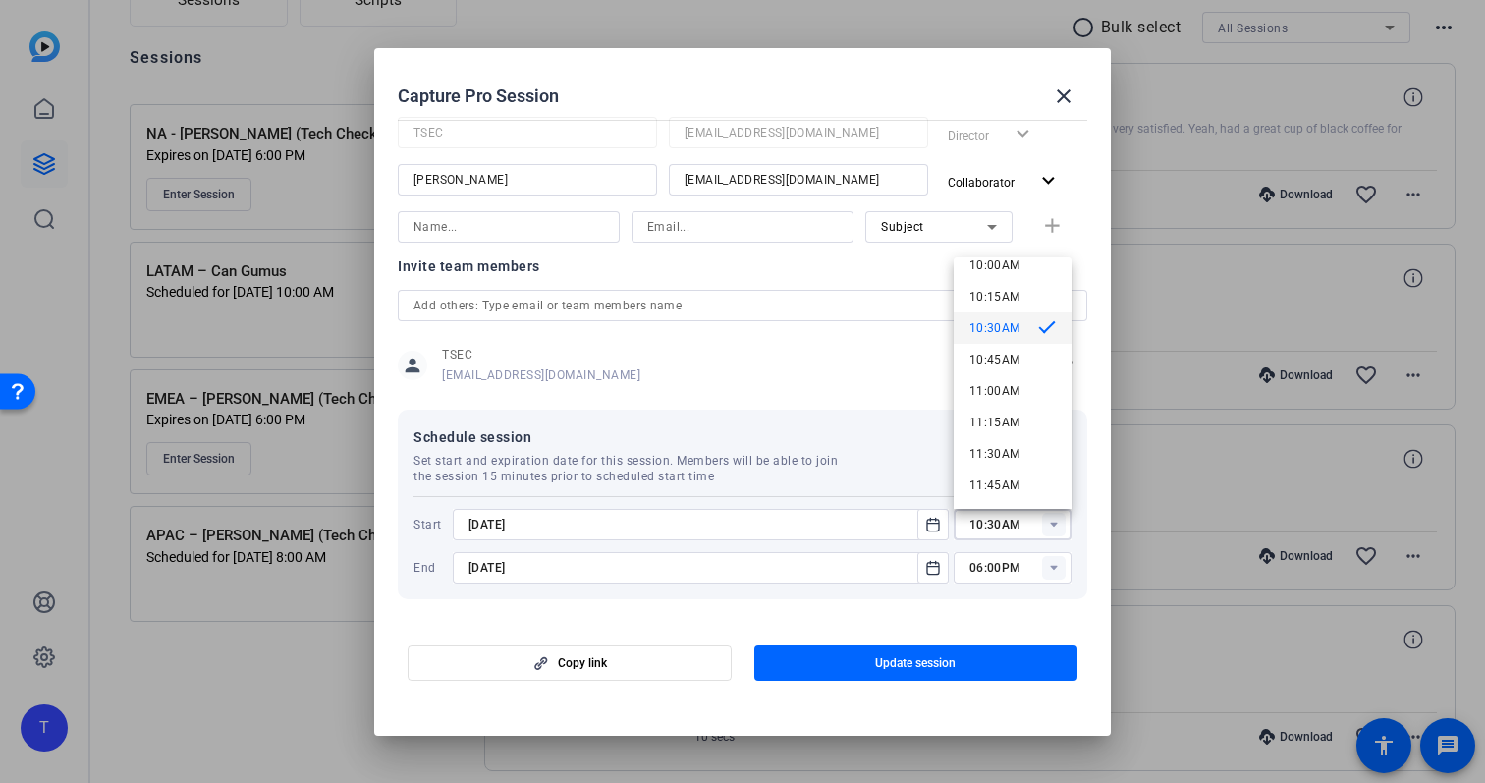
scroll to position [1276, 0]
click at [1003, 381] on span "11:00AM" at bounding box center [994, 388] width 51 height 14
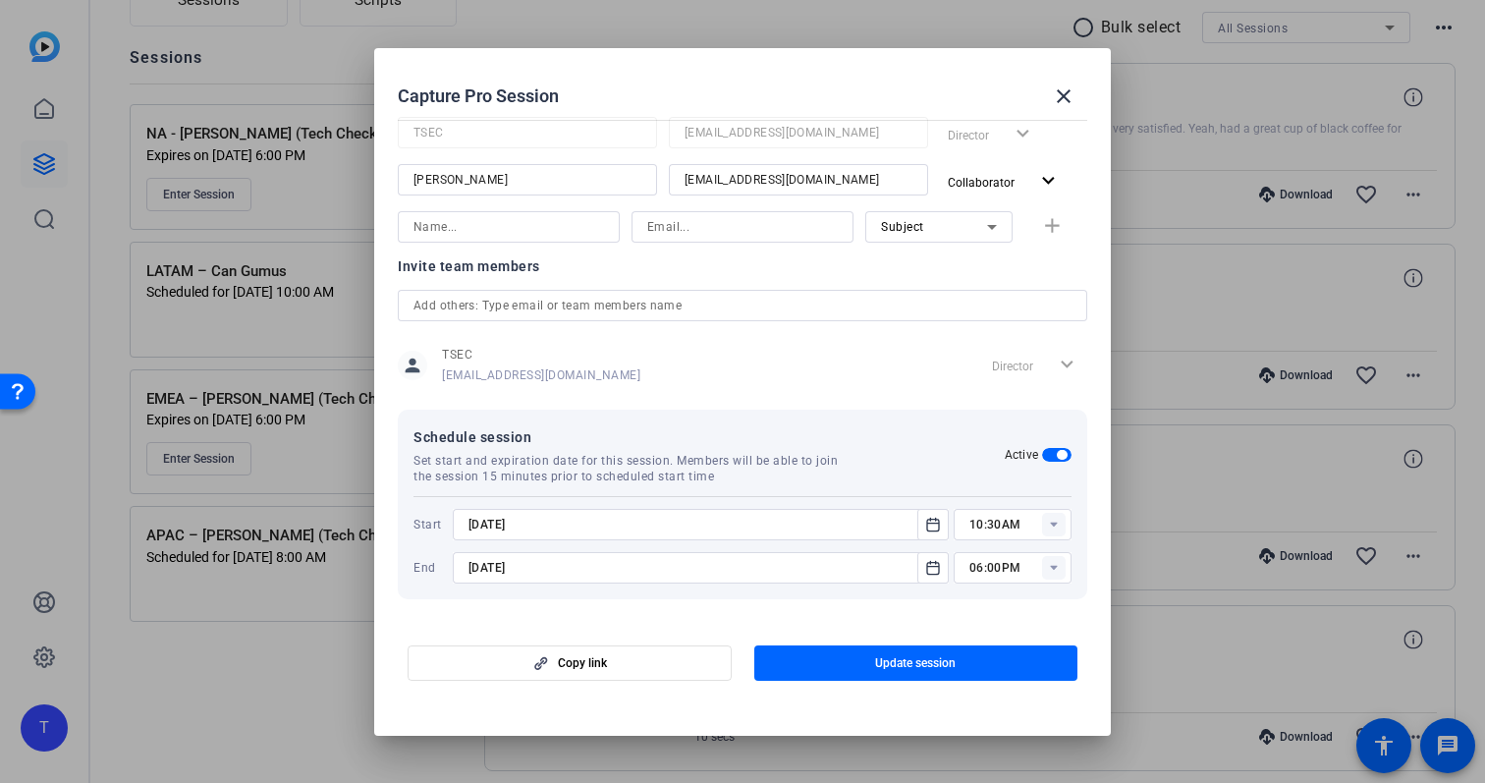
type input "11:00AM"
click at [926, 668] on span "Update session" at bounding box center [915, 663] width 81 height 16
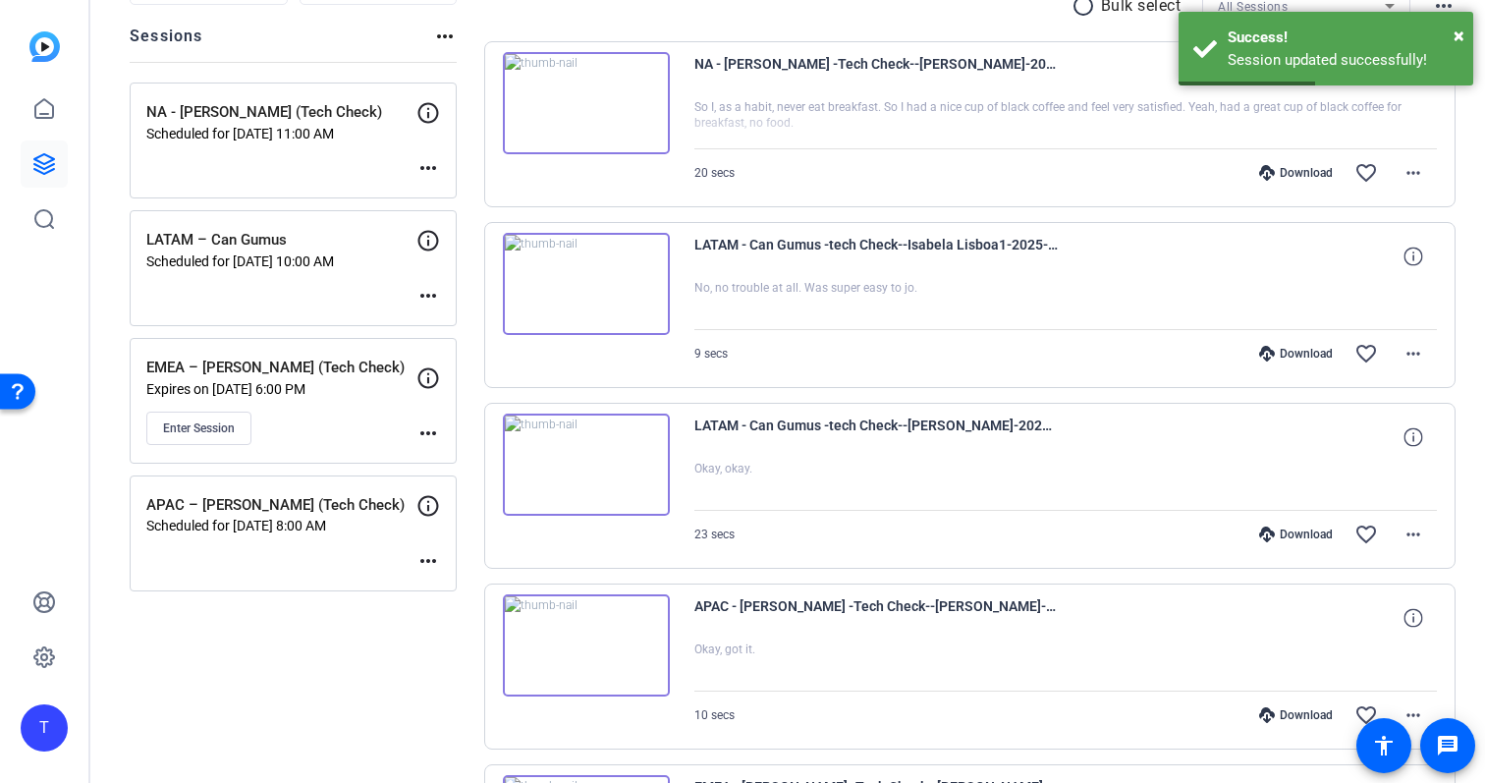
scroll to position [234, 0]
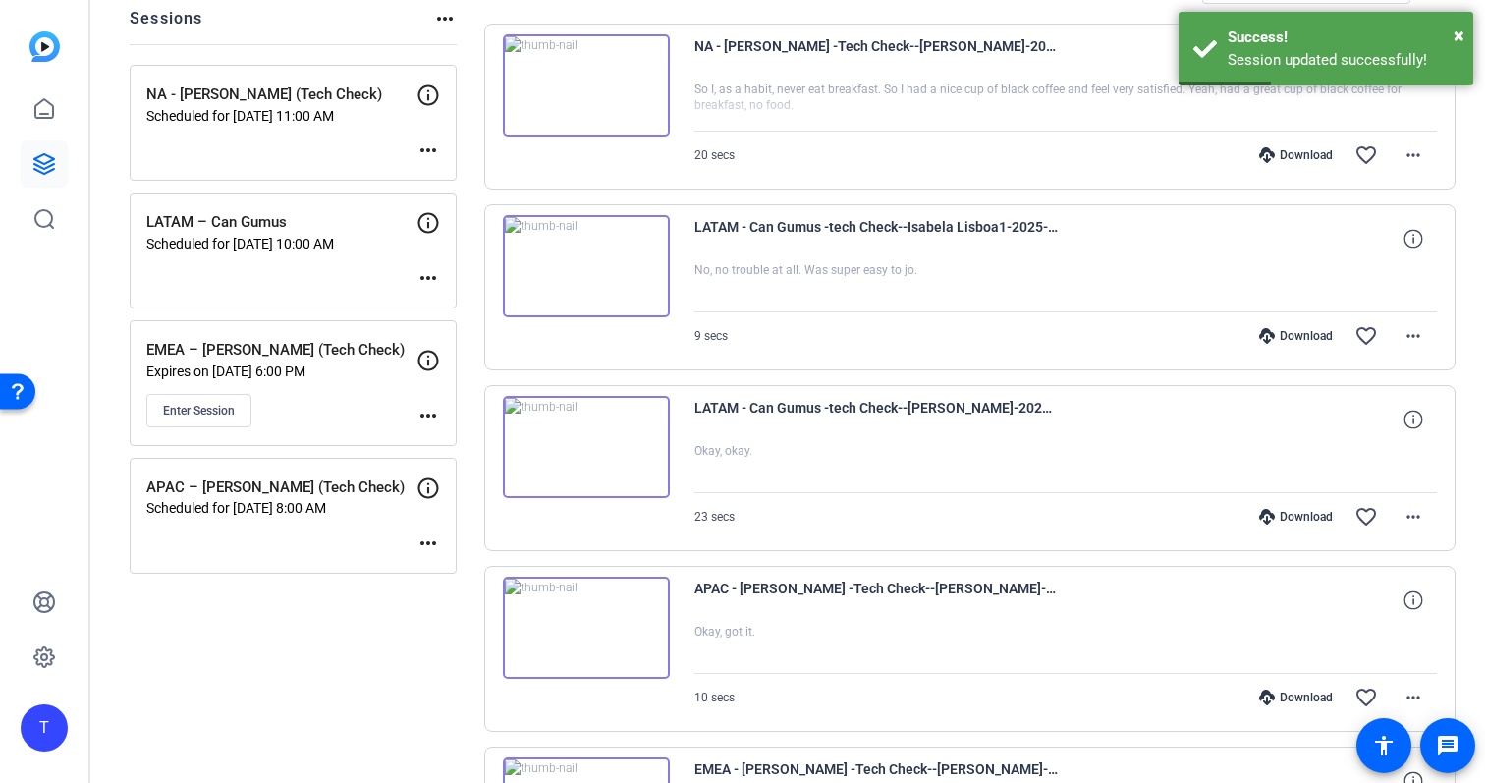
click at [430, 420] on mat-icon "more_horiz" at bounding box center [428, 416] width 24 height 24
click at [499, 451] on span "Edit Session" at bounding box center [476, 444] width 89 height 24
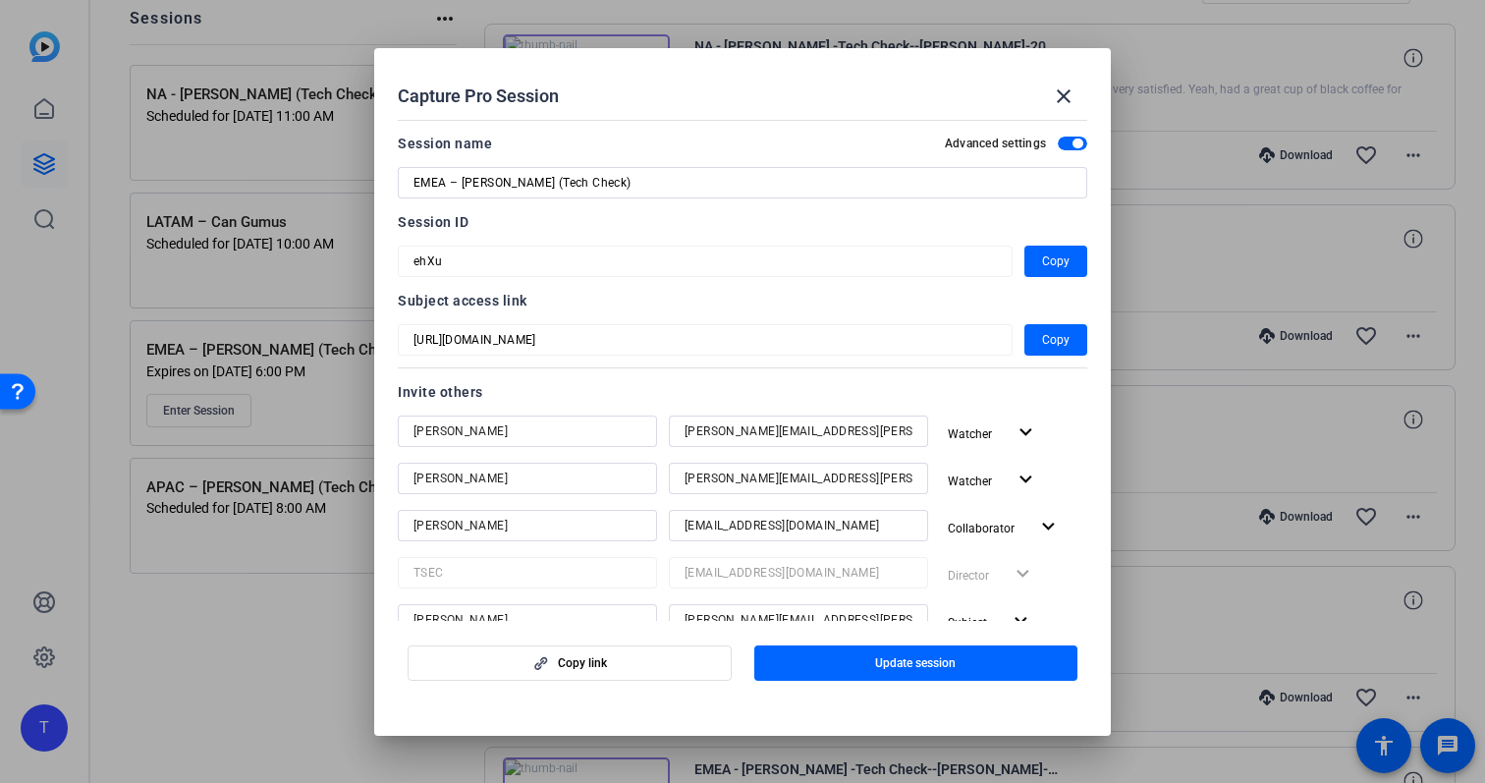
scroll to position [487, 0]
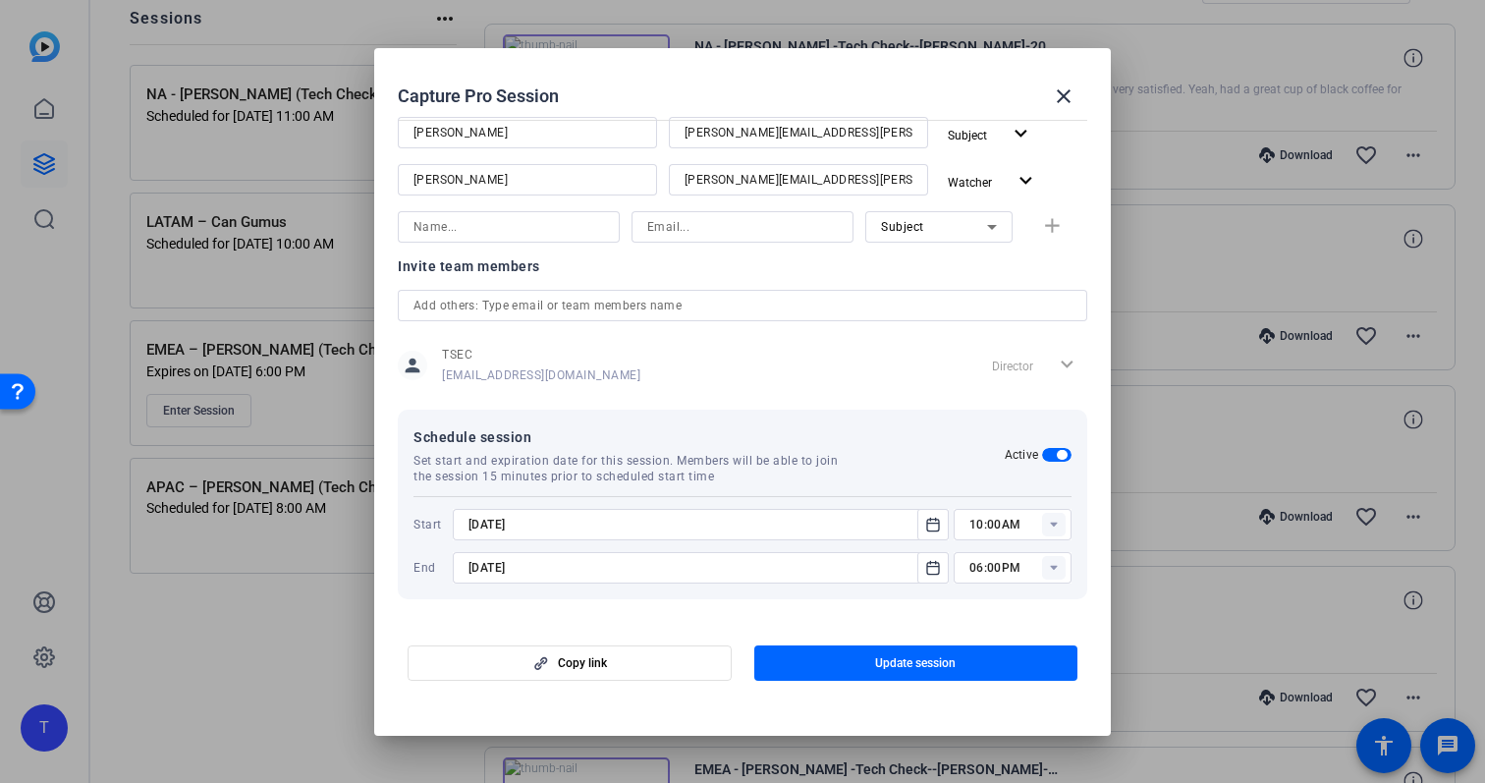
click at [1060, 530] on rect at bounding box center [1054, 525] width 24 height 24
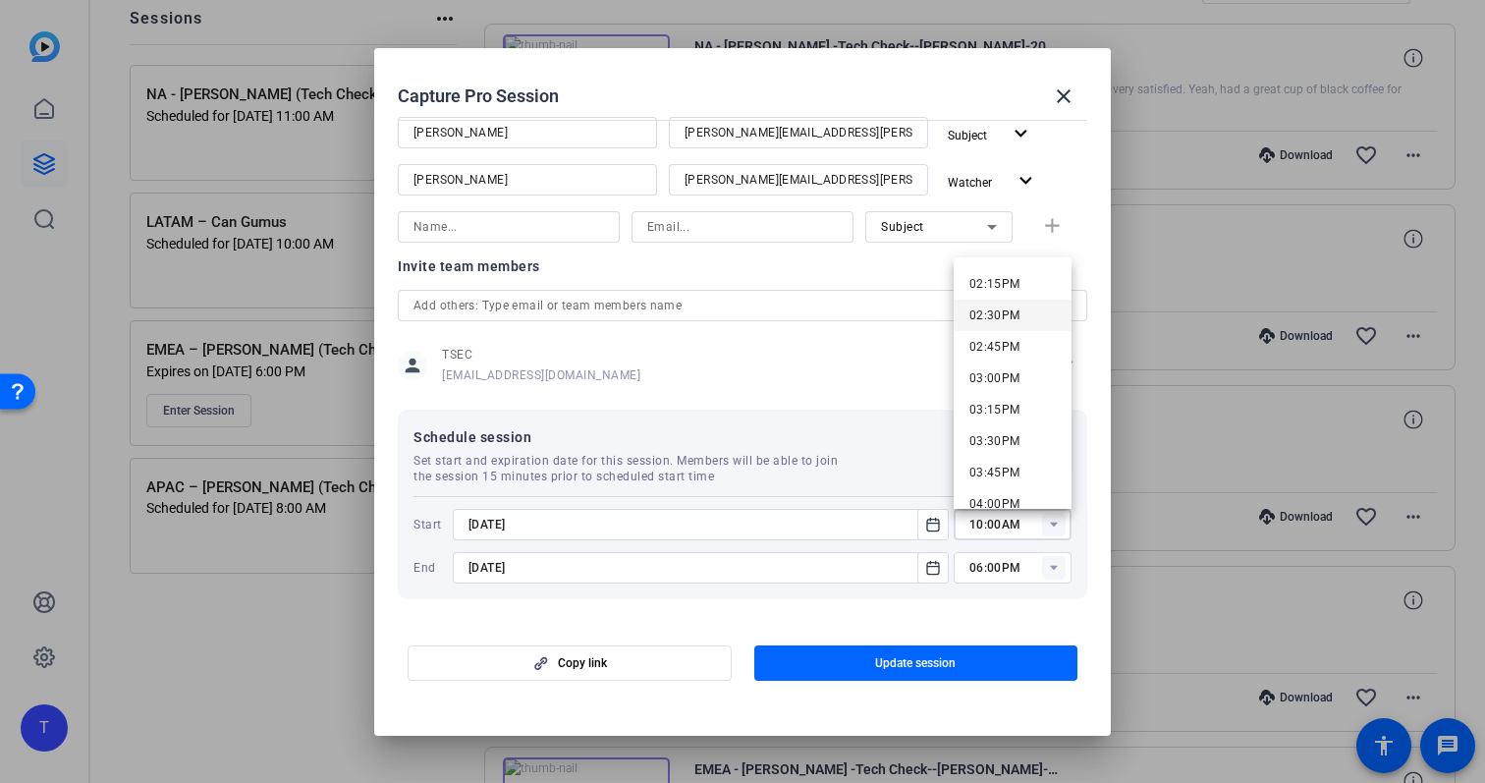
scroll to position [1744, 0]
click at [1006, 301] on span "02:00PM" at bounding box center [994, 297] width 51 height 14
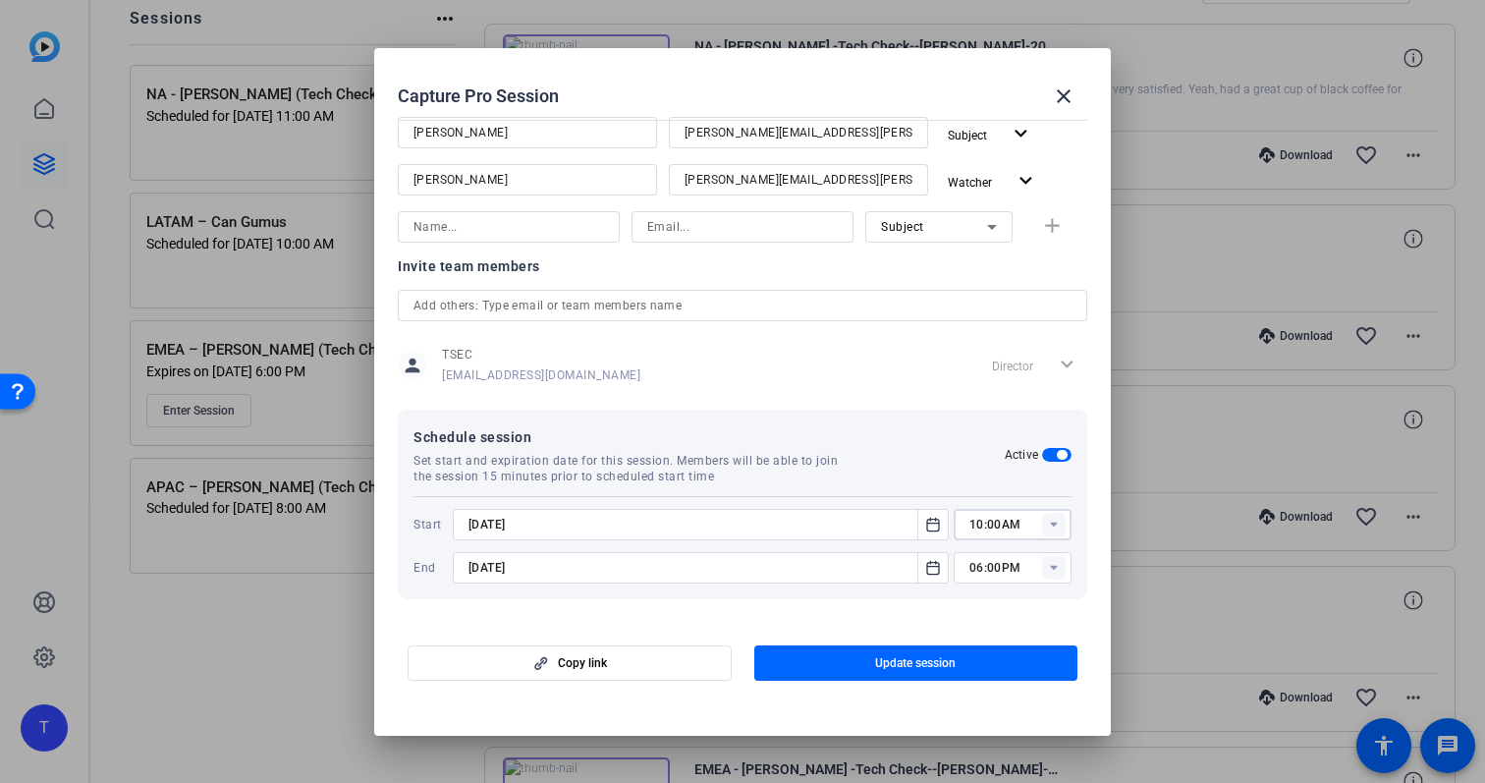
type input "02:00PM"
click at [933, 525] on icon "Open calendar" at bounding box center [933, 525] width 16 height 24
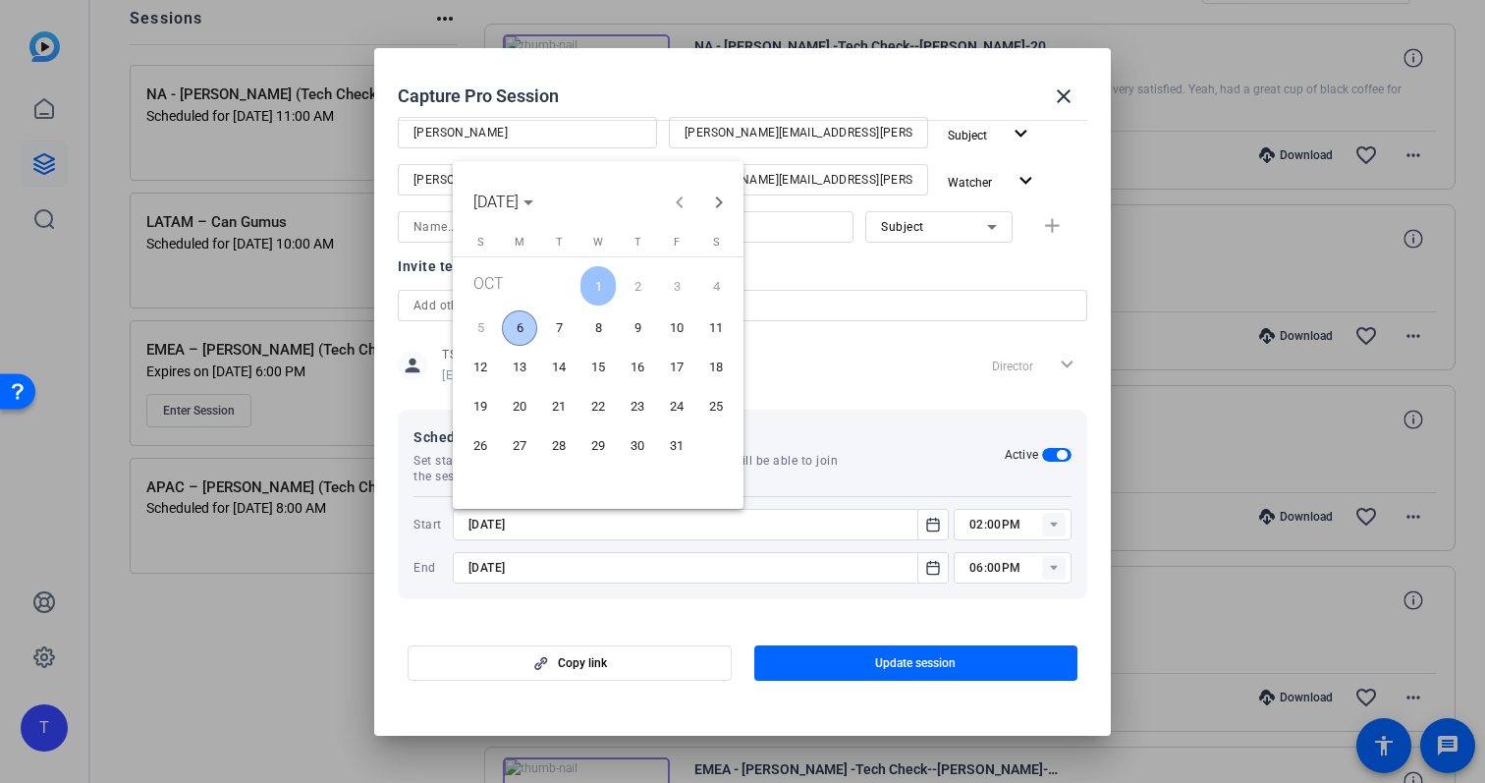
click at [592, 325] on span "8" at bounding box center [597, 327] width 35 height 35
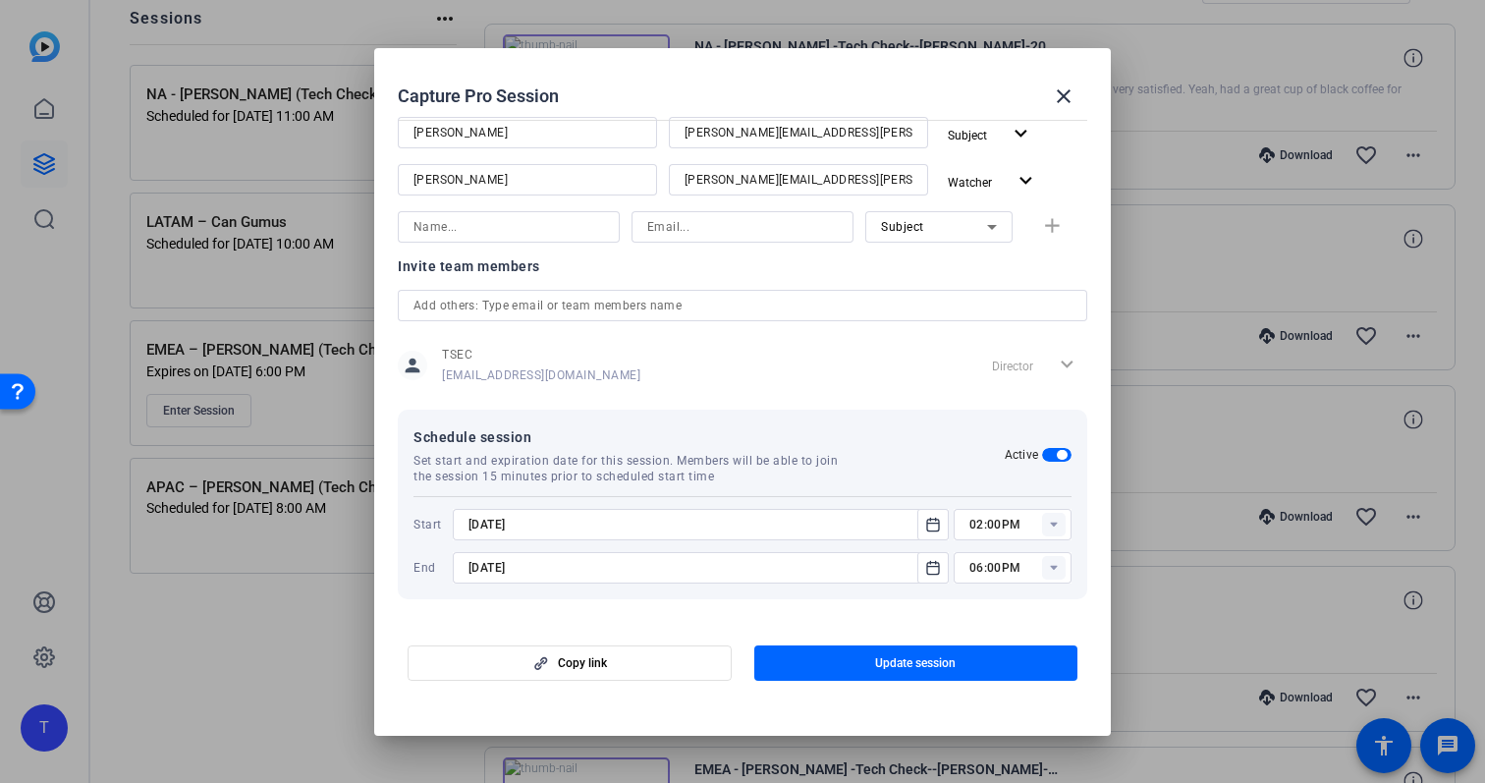
type input "[DATE]"
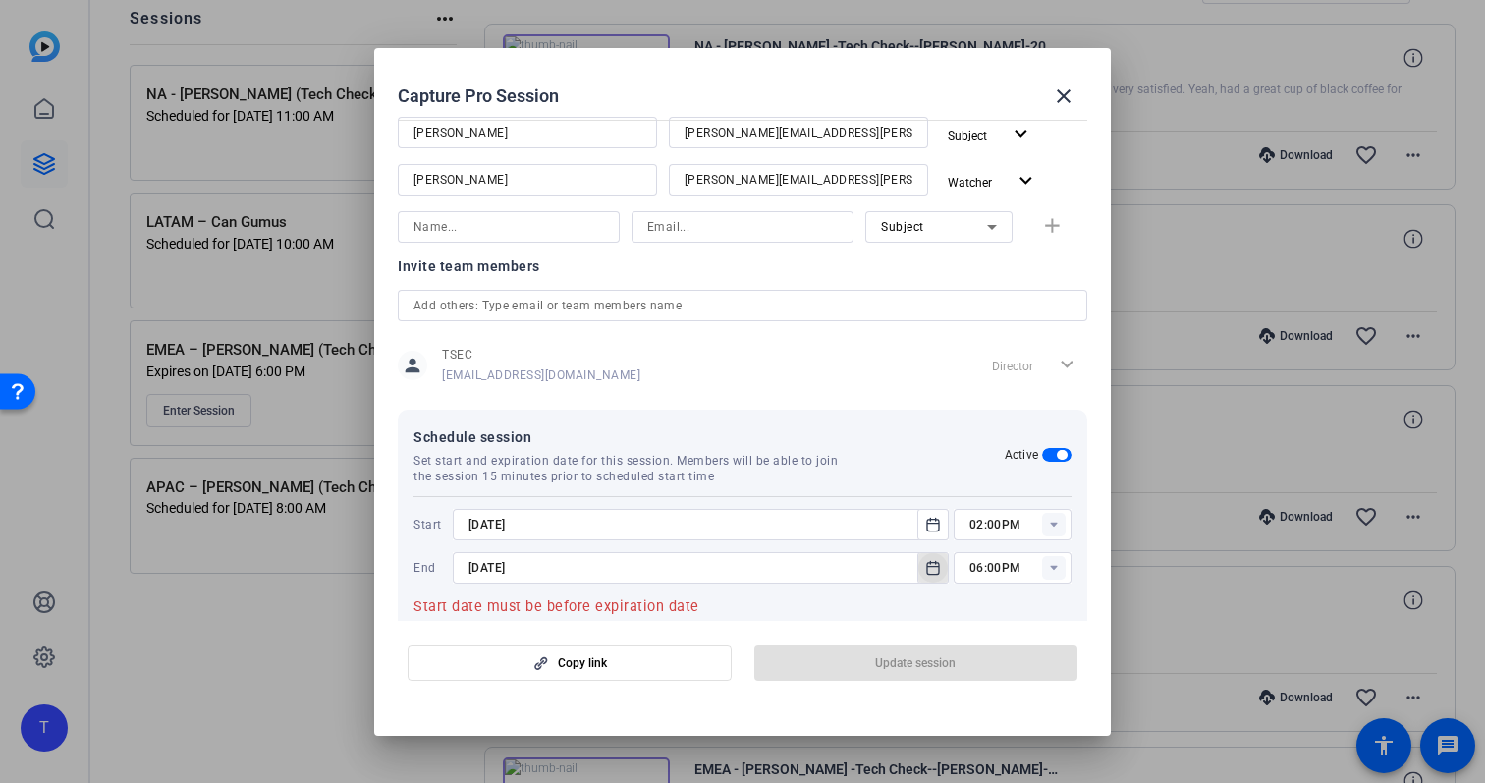
click at [931, 571] on icon "Open calendar" at bounding box center [933, 568] width 16 height 24
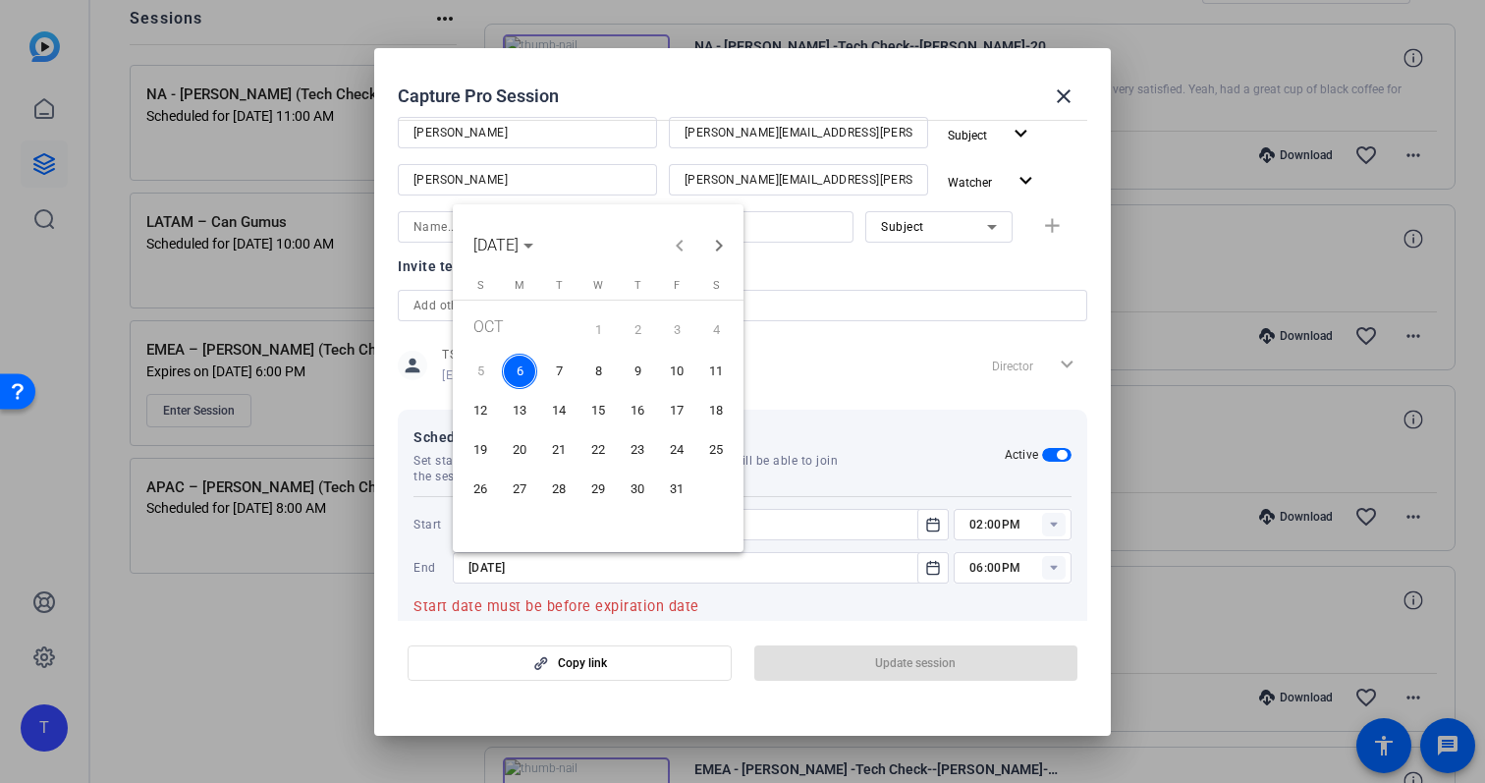
click at [527, 410] on span "13" at bounding box center [519, 410] width 35 height 35
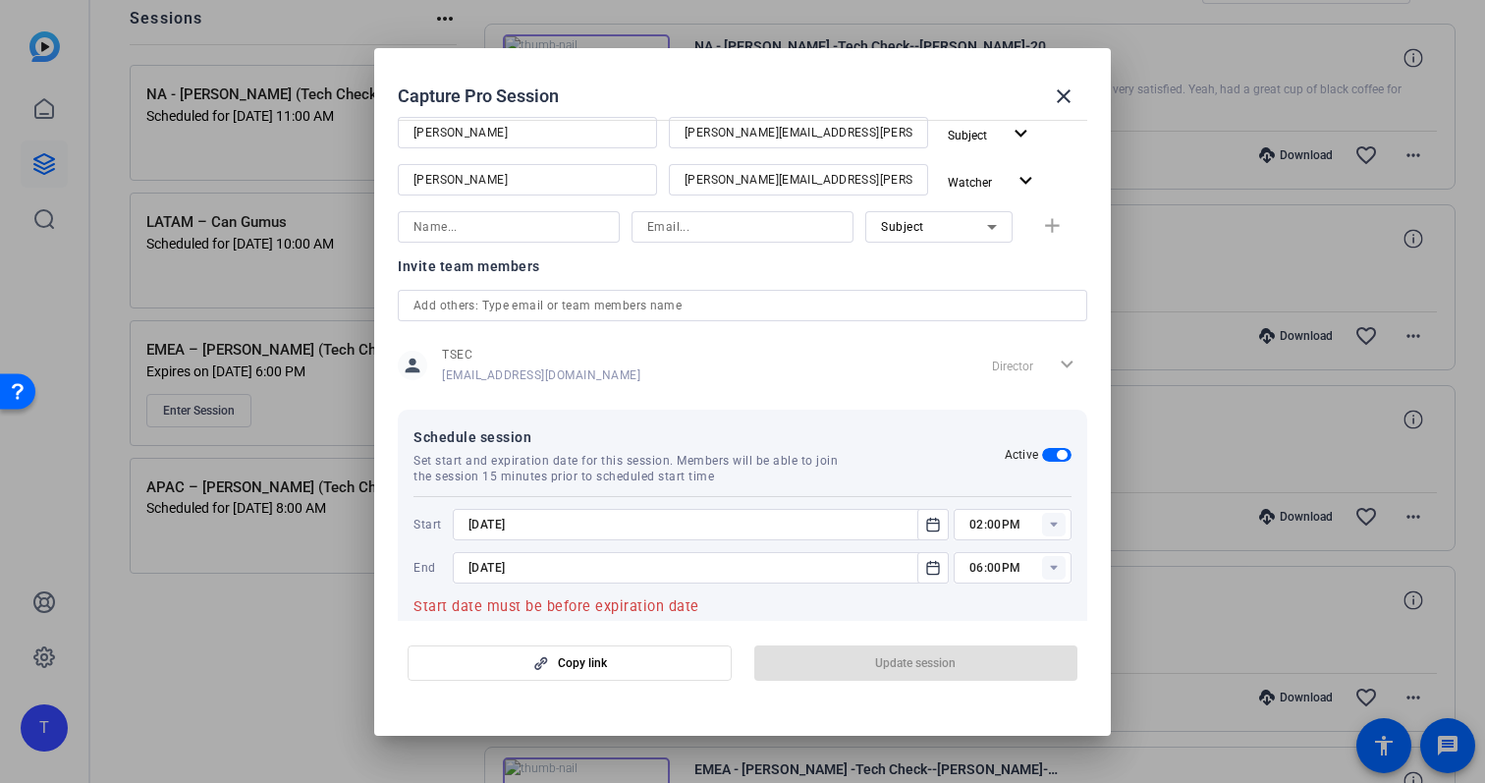
type input "[DATE]"
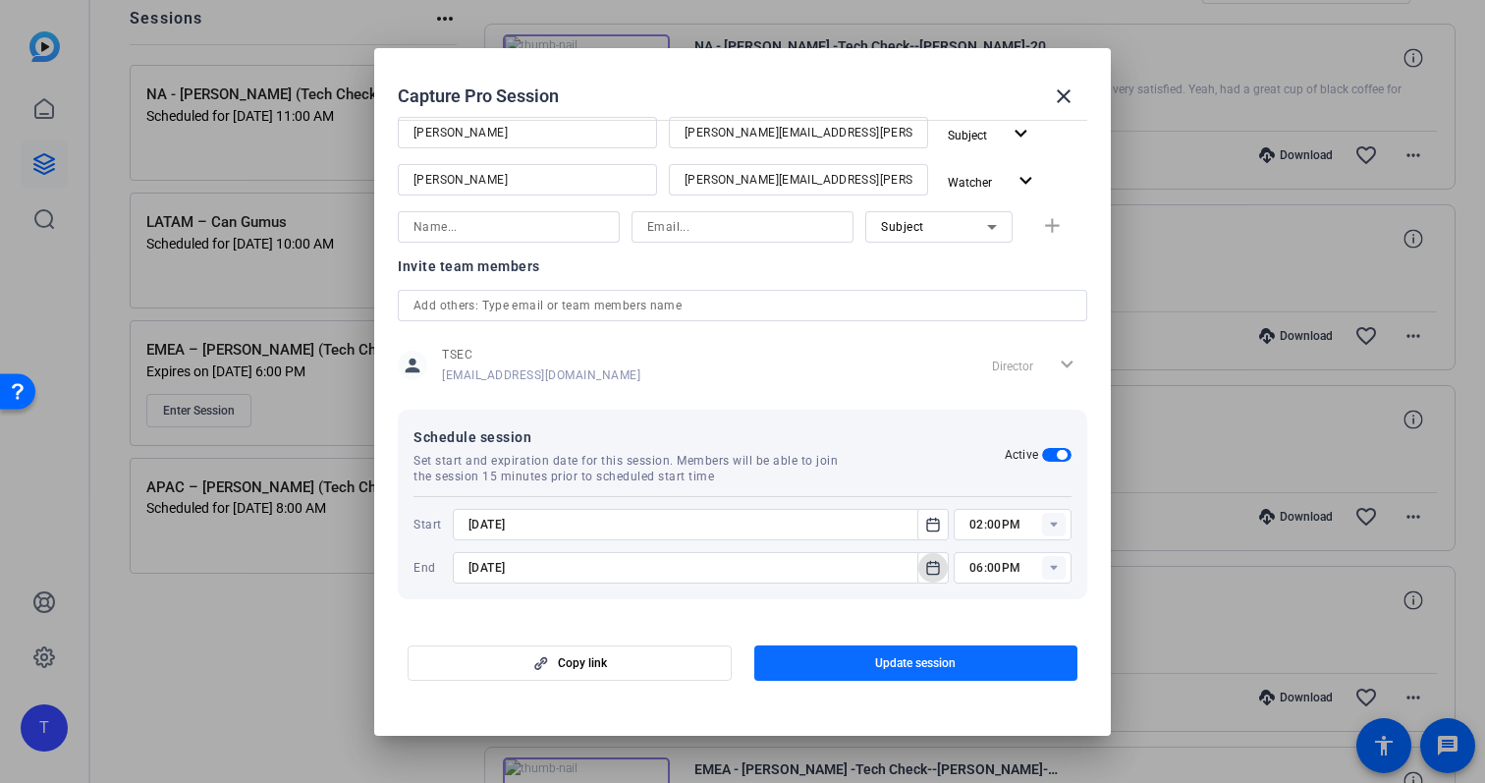
click at [961, 663] on span "button" at bounding box center [916, 662] width 324 height 47
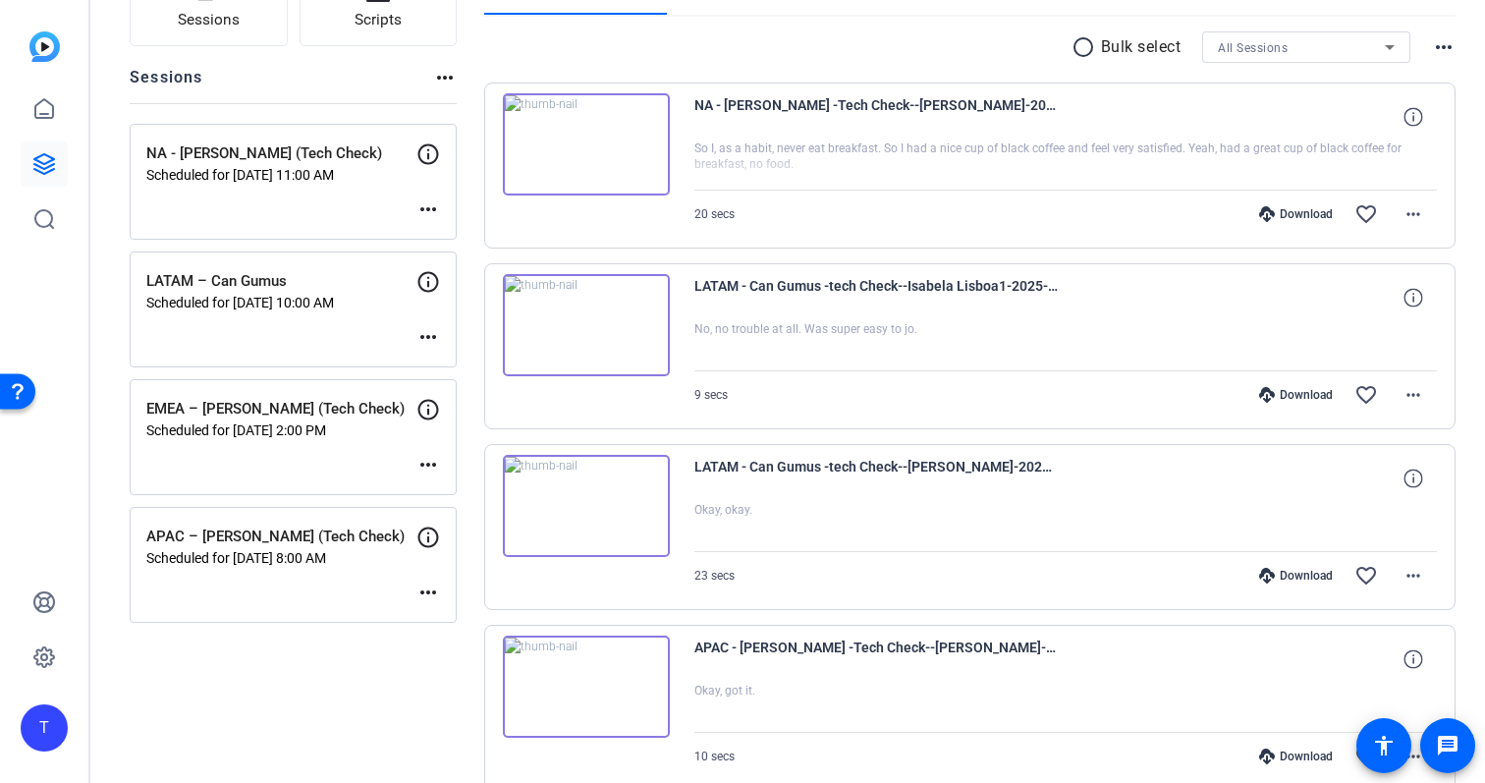
scroll to position [0, 0]
